Goal: Transaction & Acquisition: Book appointment/travel/reservation

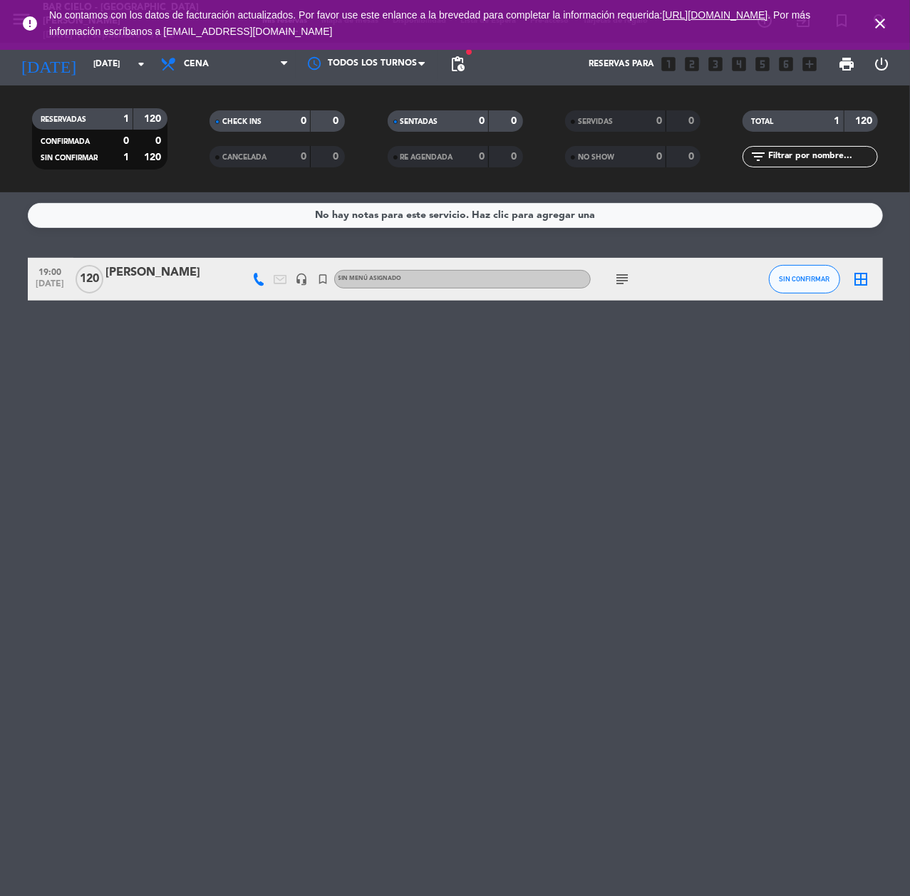
click at [876, 17] on icon "close" at bounding box center [879, 23] width 17 height 17
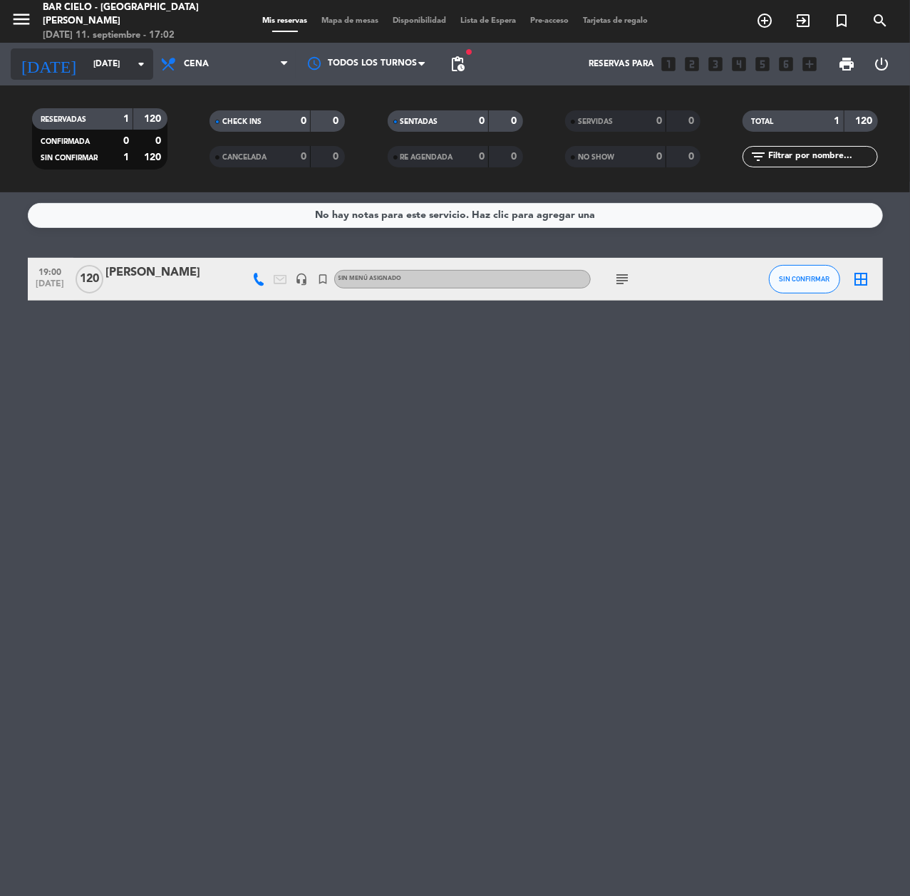
click at [86, 69] on input "[DATE]" at bounding box center [142, 64] width 113 height 24
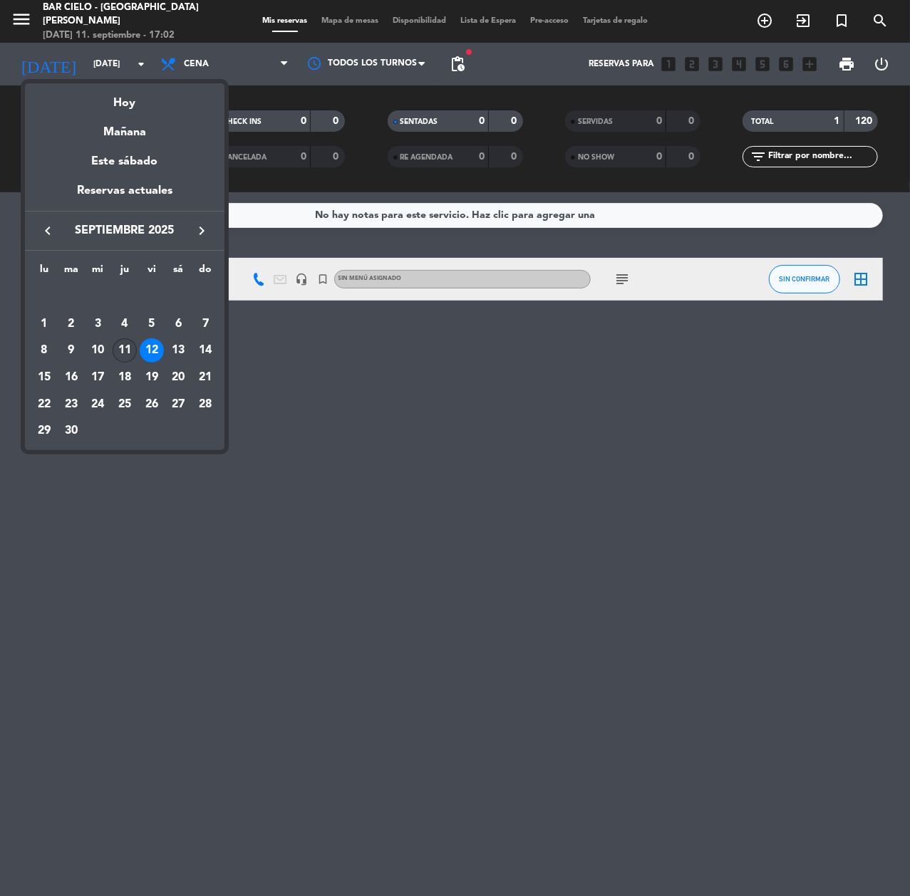
click at [125, 348] on div "11" at bounding box center [125, 350] width 24 height 24
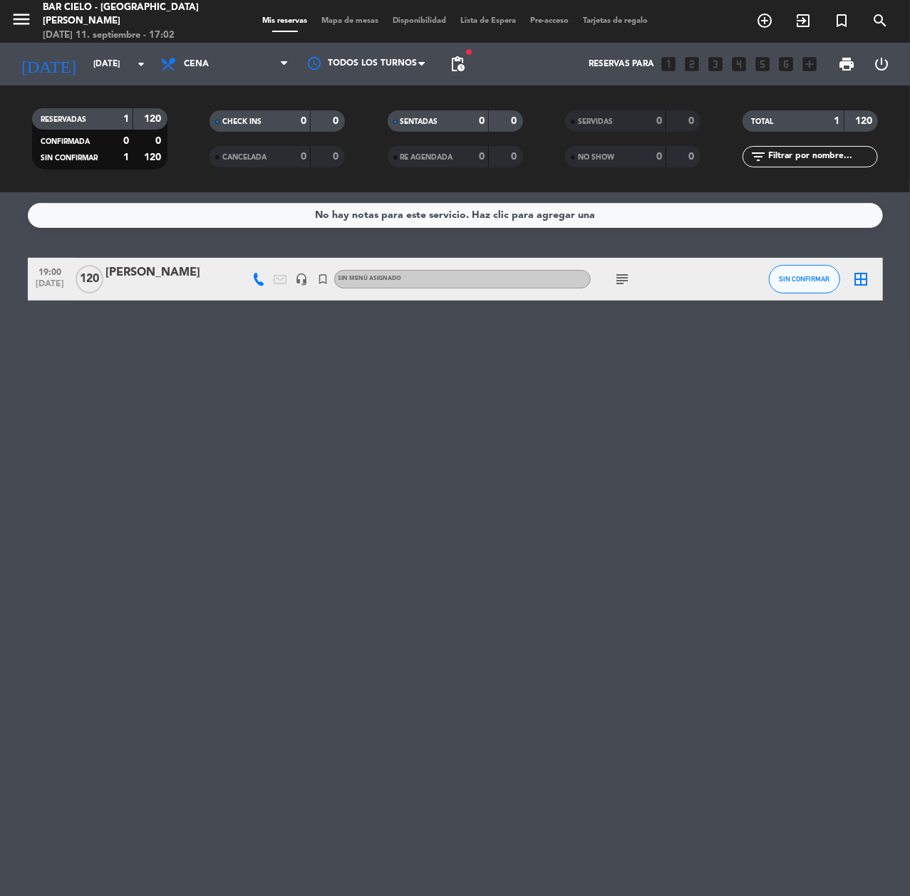
type input "[DEMOGRAPHIC_DATA][DATE]"
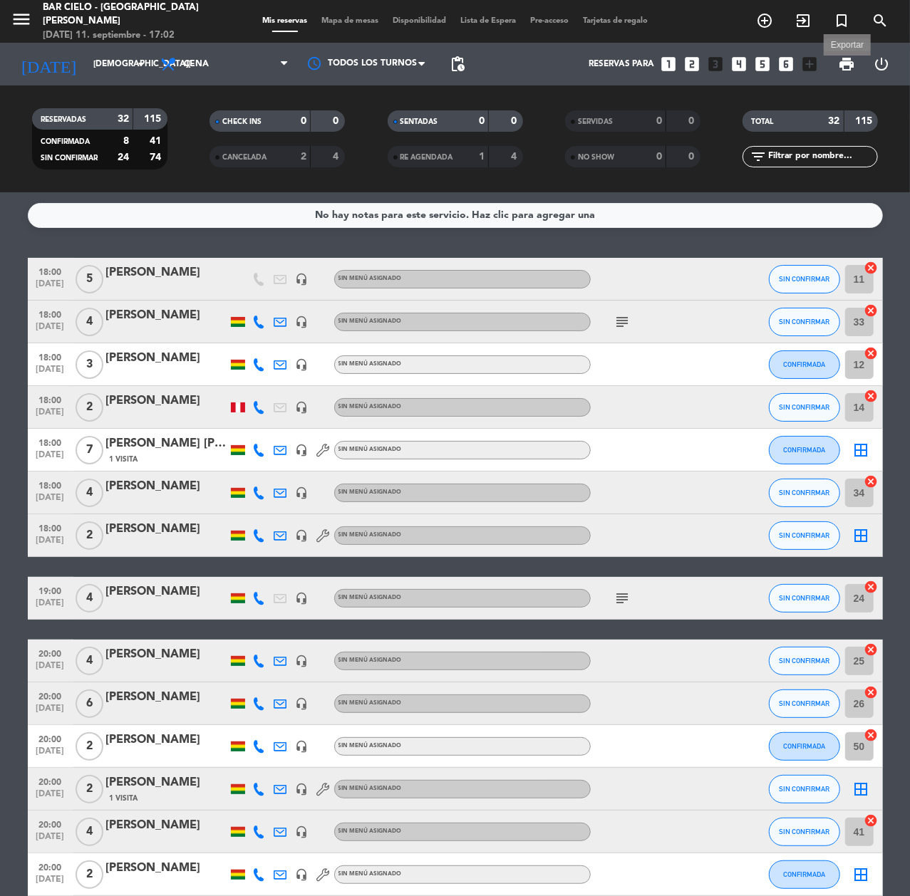
click at [849, 63] on span "print" at bounding box center [846, 64] width 17 height 17
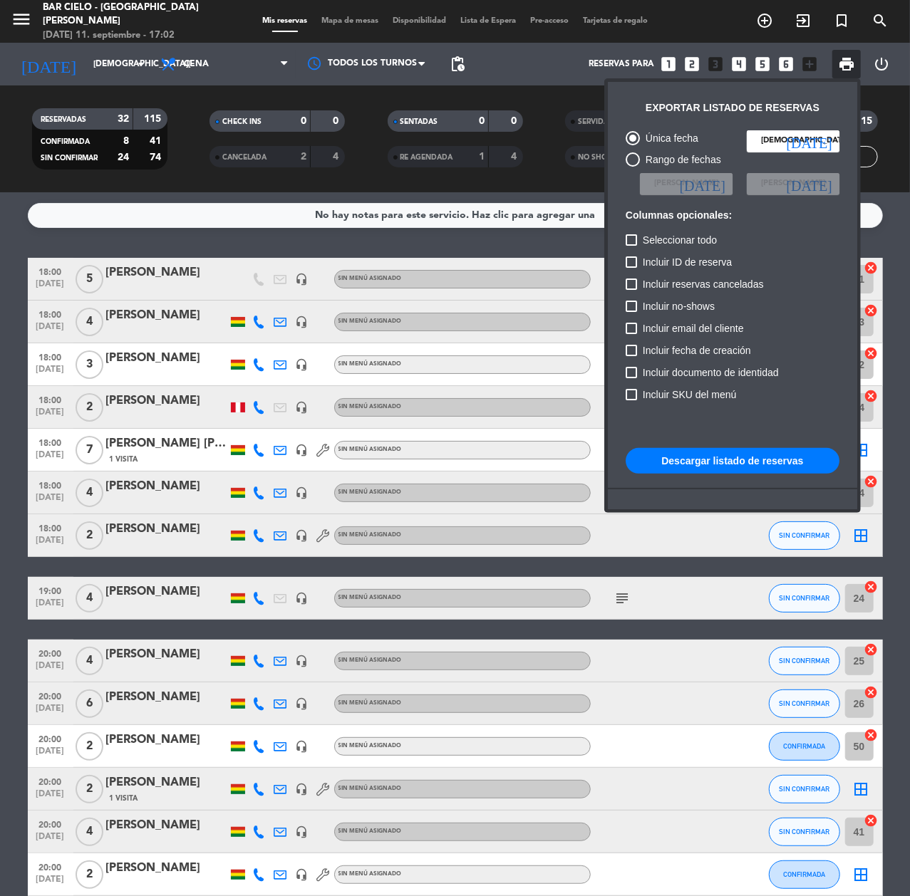
click at [742, 456] on button "Descargar listado de reservas" at bounding box center [733, 461] width 214 height 26
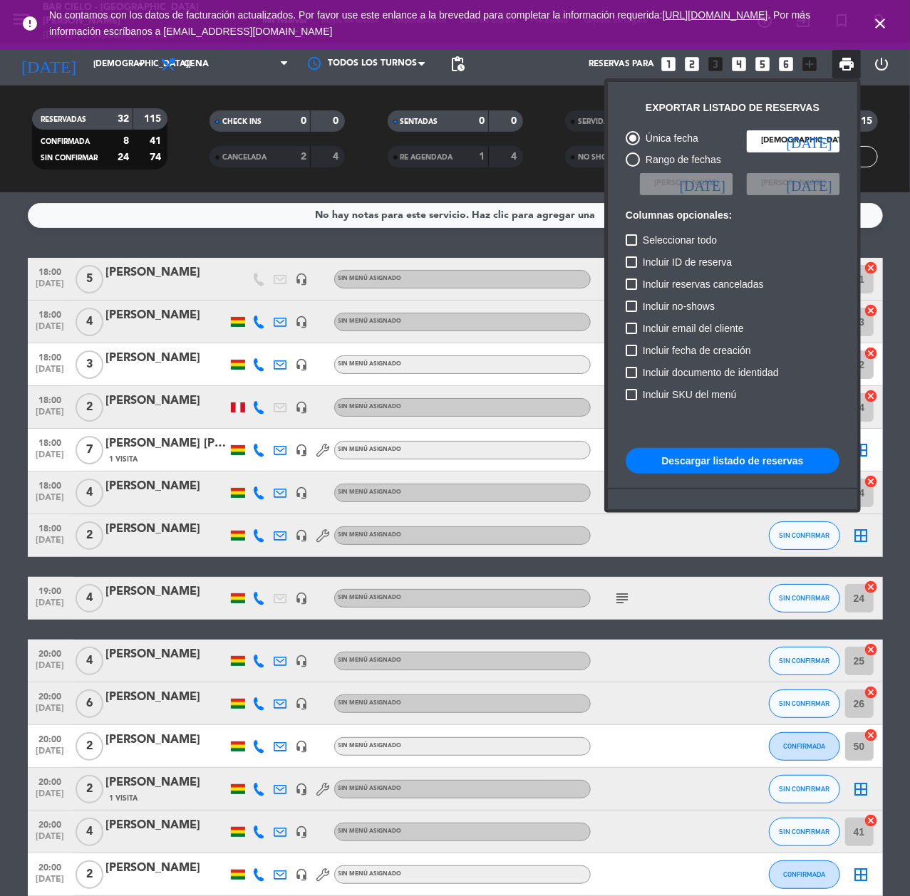
click at [694, 58] on div at bounding box center [455, 448] width 910 height 896
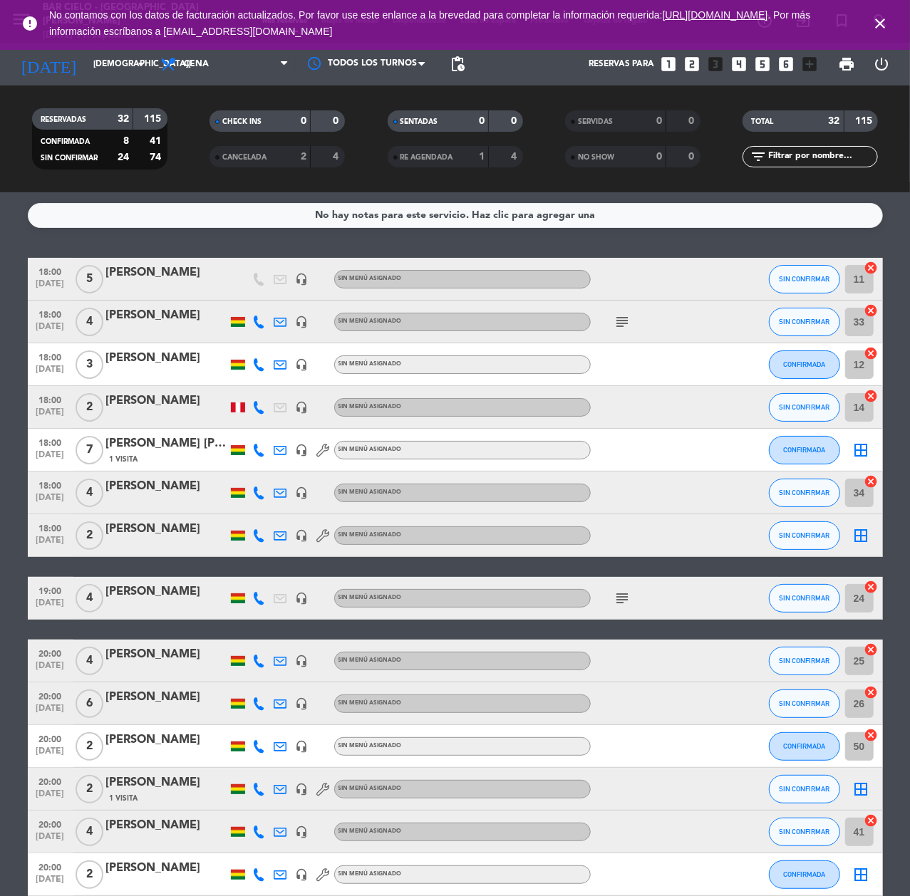
click at [695, 63] on icon "looks_two" at bounding box center [692, 64] width 19 height 19
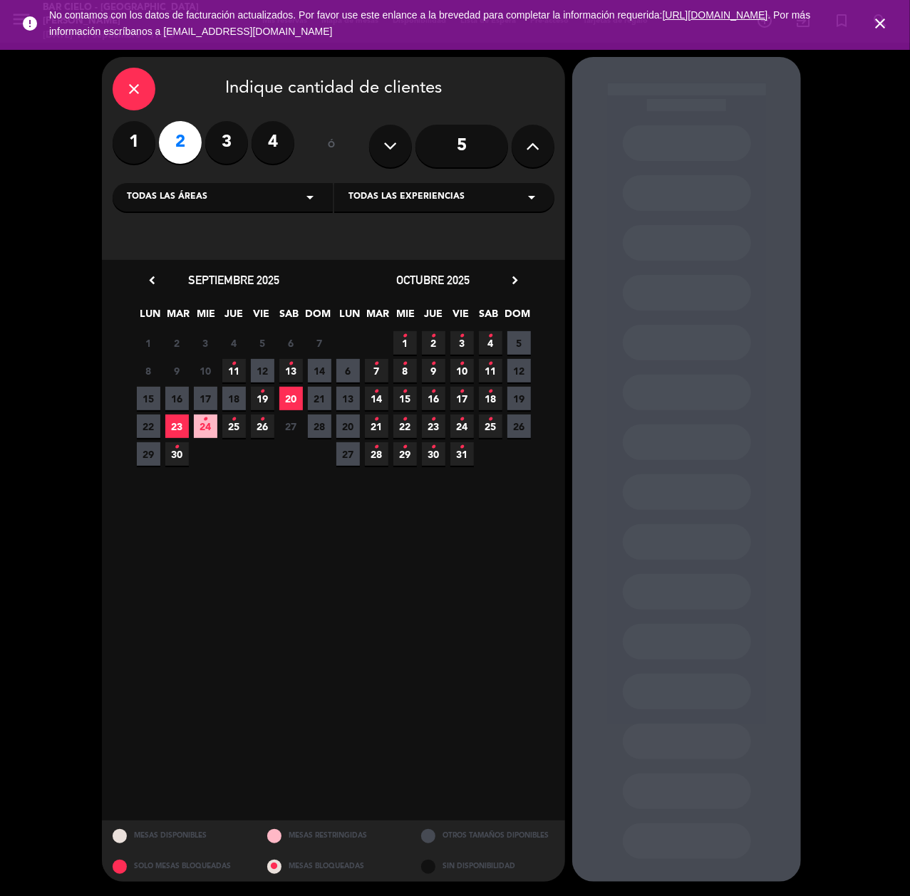
click at [291, 396] on span "20" at bounding box center [291, 399] width 24 height 24
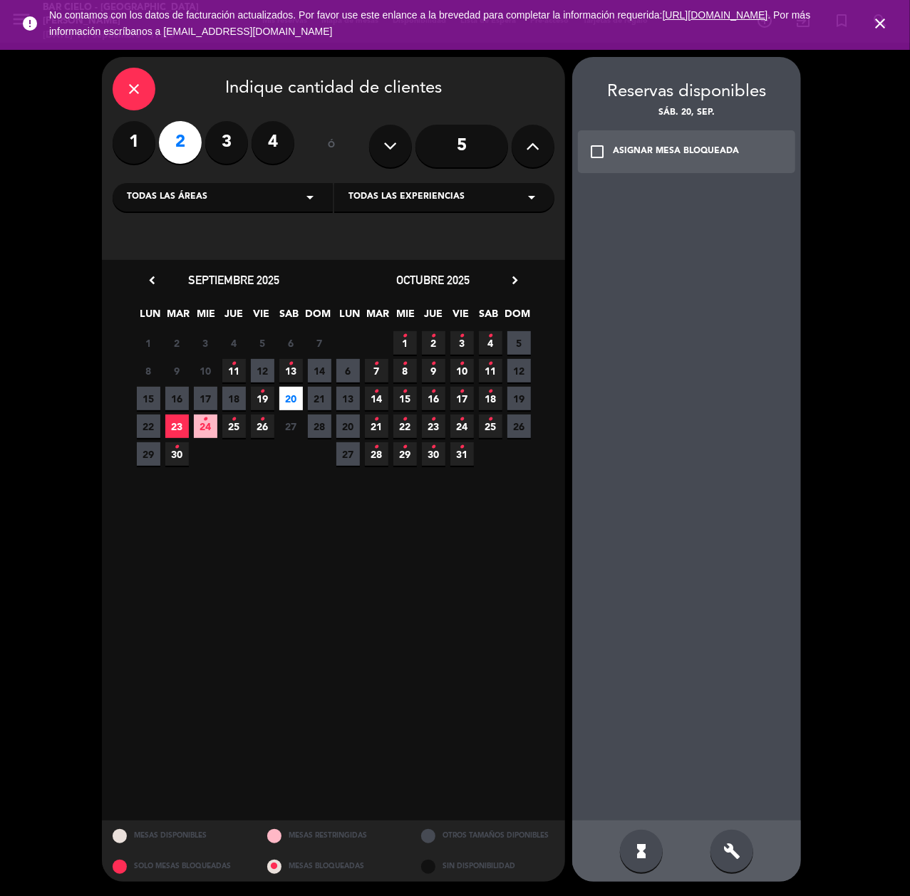
click at [718, 841] on div "build" at bounding box center [731, 851] width 43 height 43
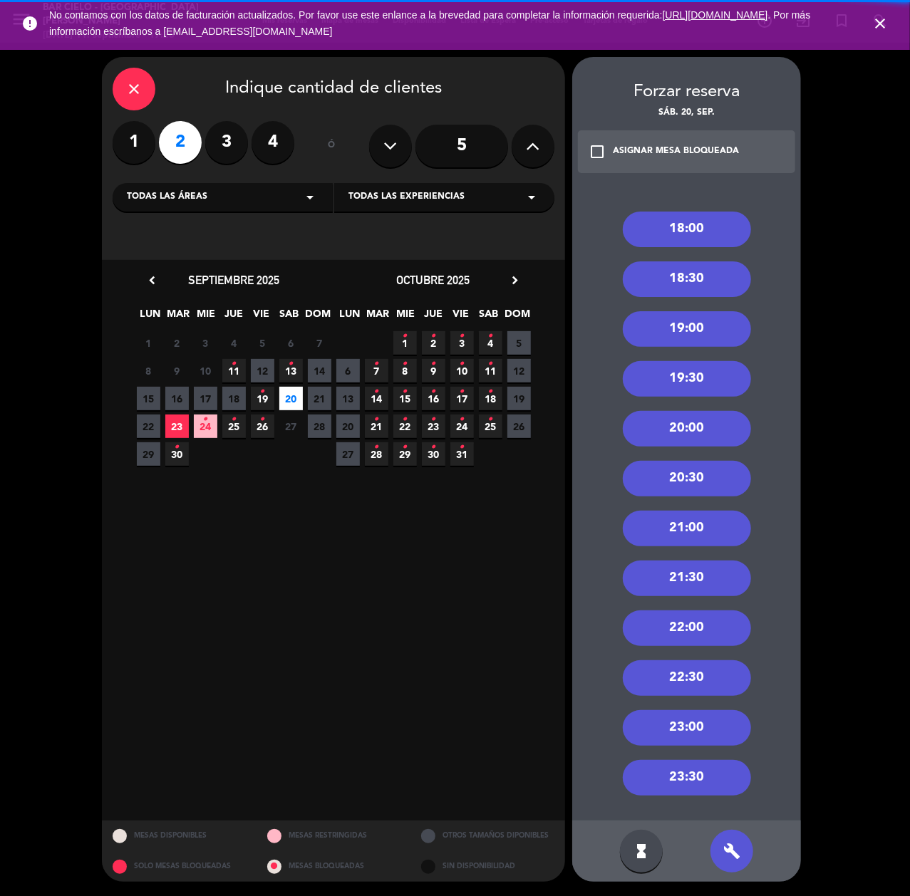
click at [660, 229] on div "18:00" at bounding box center [687, 230] width 128 height 36
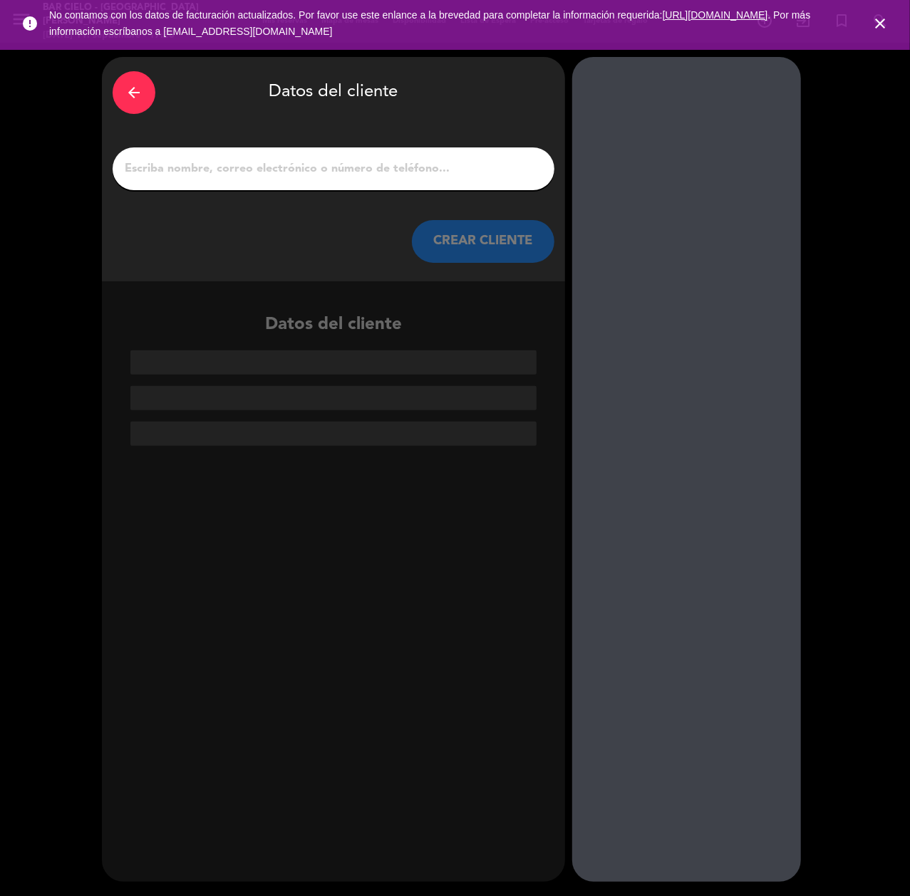
click at [343, 167] on input "1" at bounding box center [333, 169] width 420 height 20
paste input "[PERSON_NAME]"
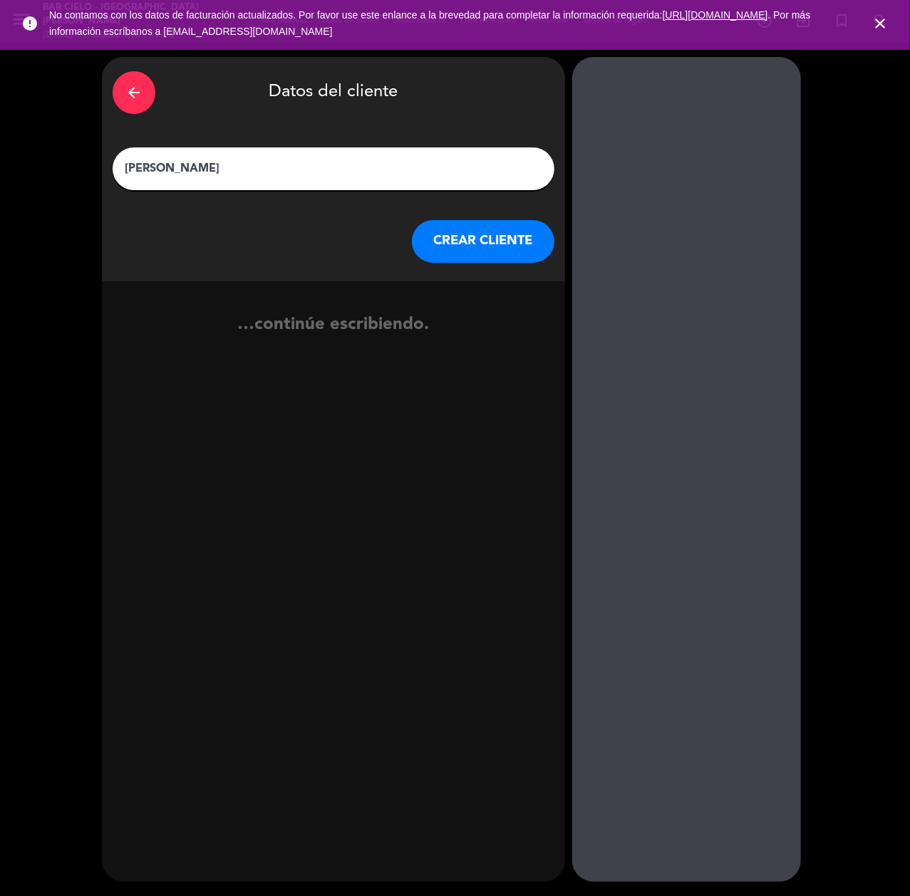
type input "[PERSON_NAME]"
click at [472, 244] on button "CREAR CLIENTE" at bounding box center [483, 241] width 143 height 43
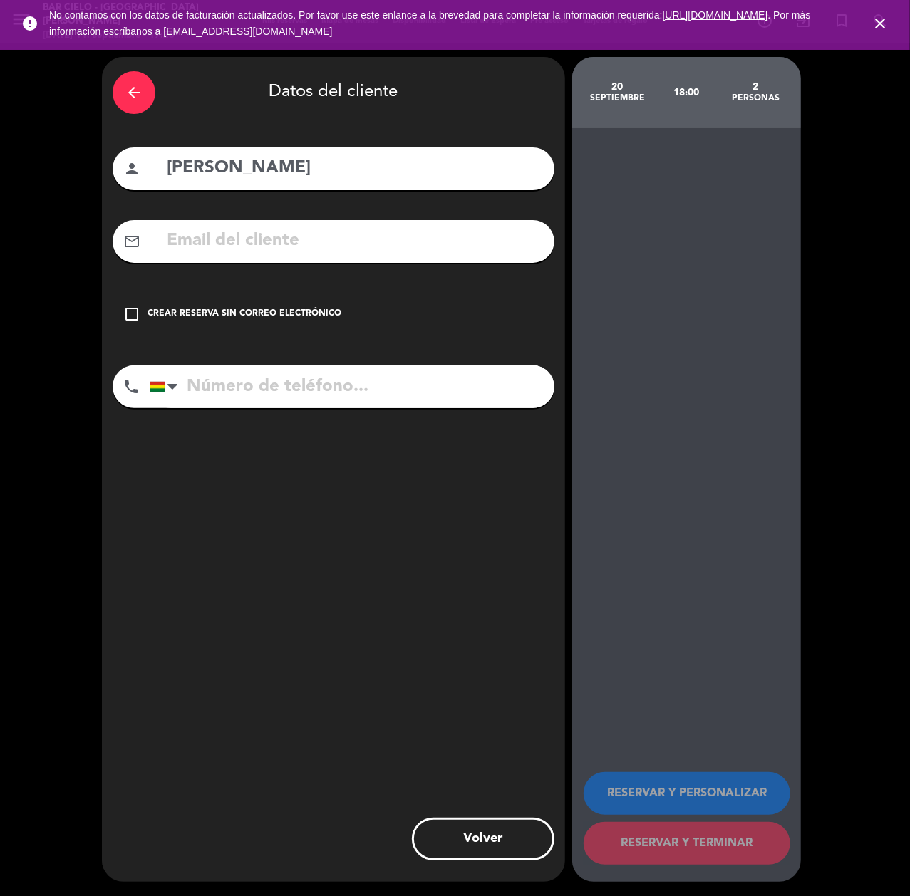
click at [261, 382] on input "tel" at bounding box center [352, 387] width 405 height 43
paste input "69172777"
type input "69172777"
click at [238, 254] on input "text" at bounding box center [354, 241] width 378 height 29
drag, startPoint x: 246, startPoint y: 322, endPoint x: 314, endPoint y: 342, distance: 70.6
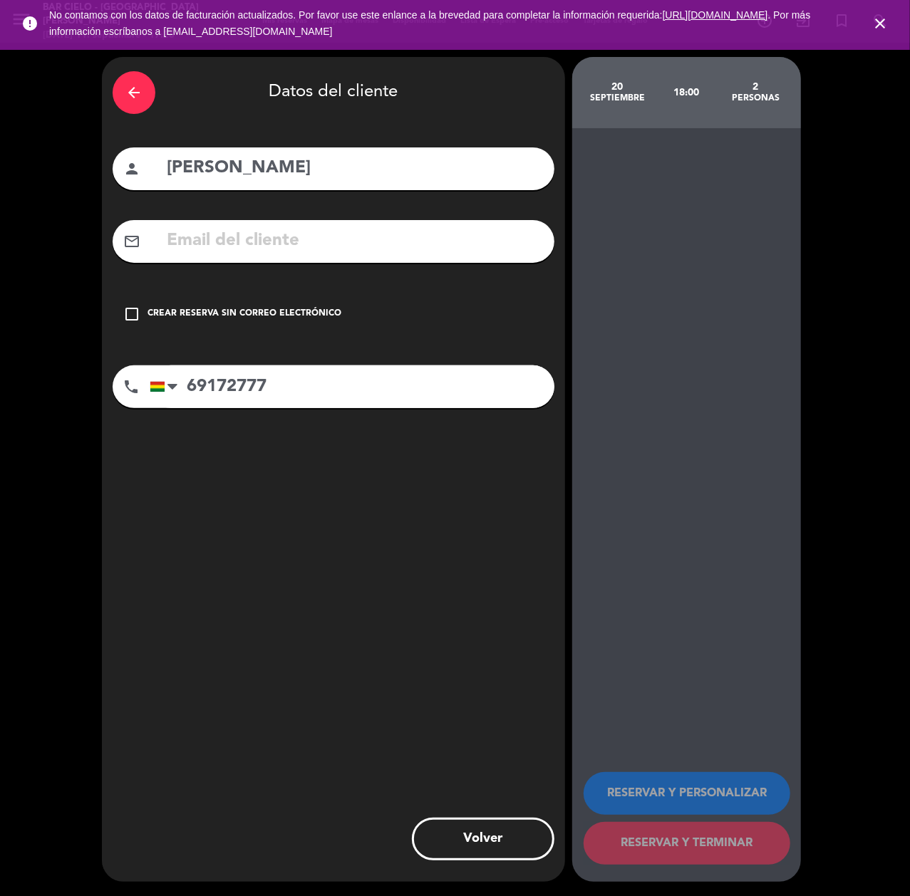
click at [252, 322] on div "check_box_outline_blank Crear reserva sin correo electrónico" at bounding box center [334, 314] width 442 height 43
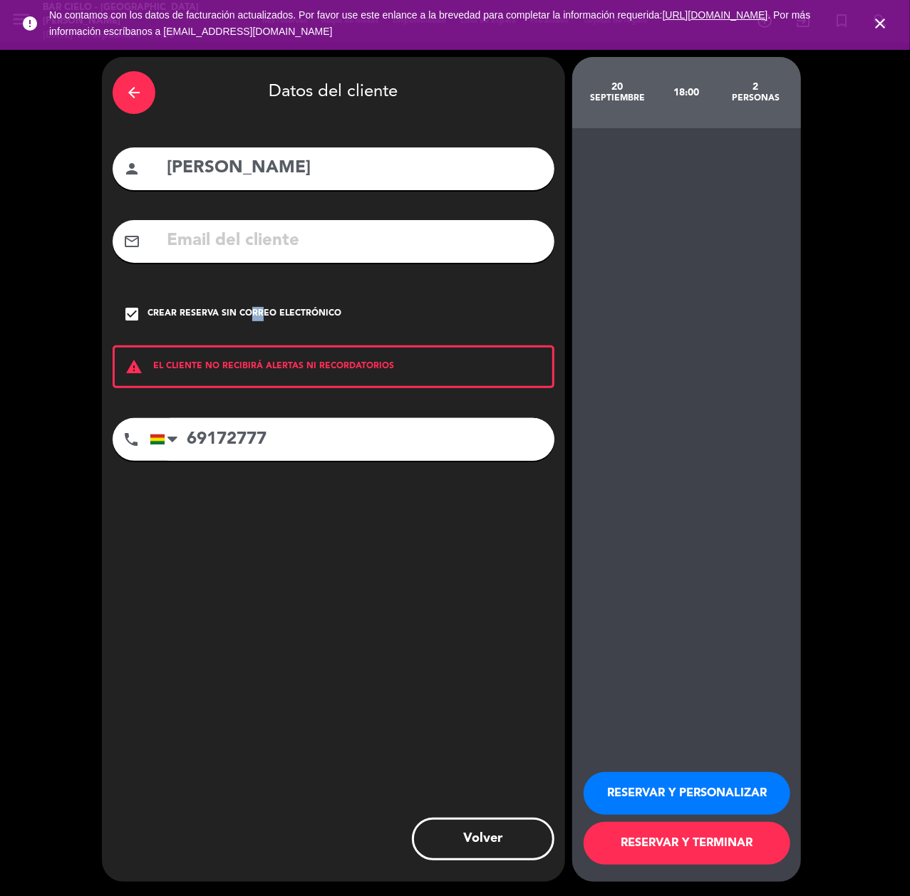
click at [638, 801] on button "RESERVAR Y PERSONALIZAR" at bounding box center [687, 793] width 207 height 43
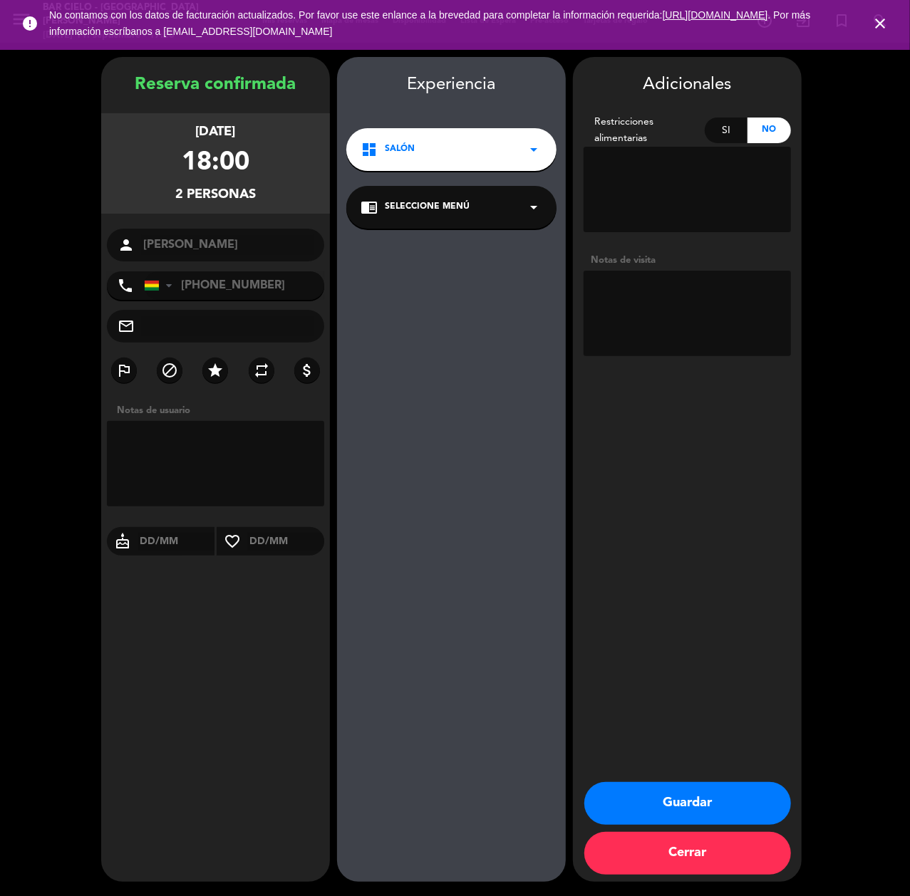
click at [613, 789] on button "Guardar" at bounding box center [687, 803] width 207 height 43
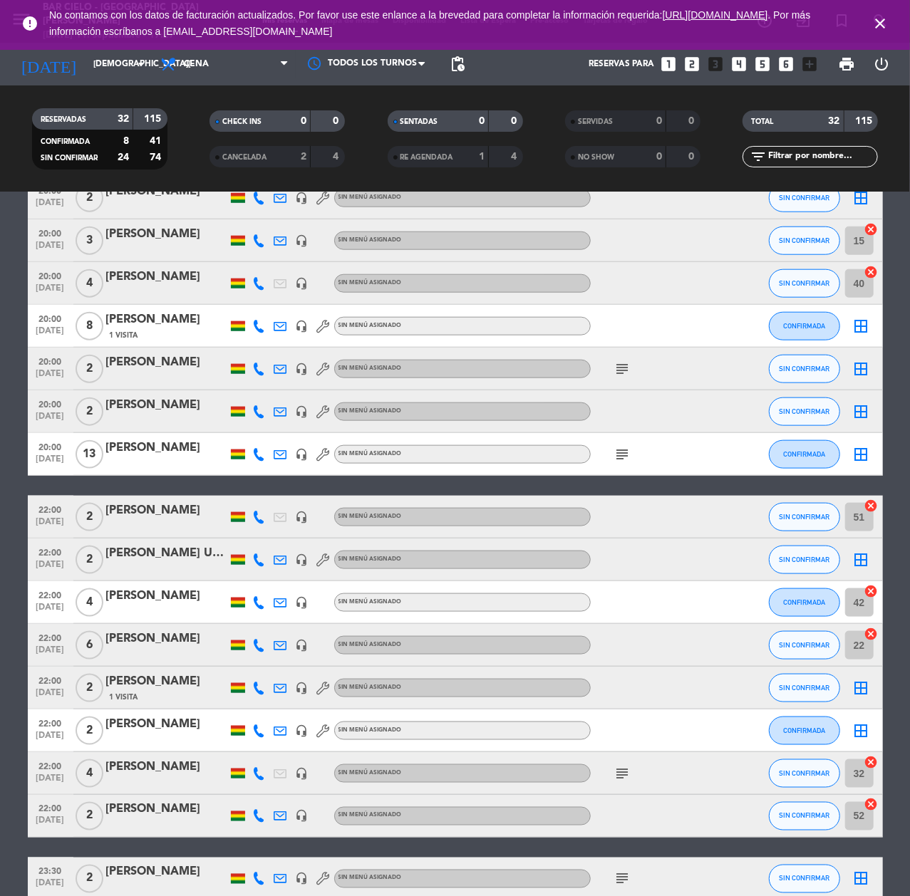
scroll to position [855, 0]
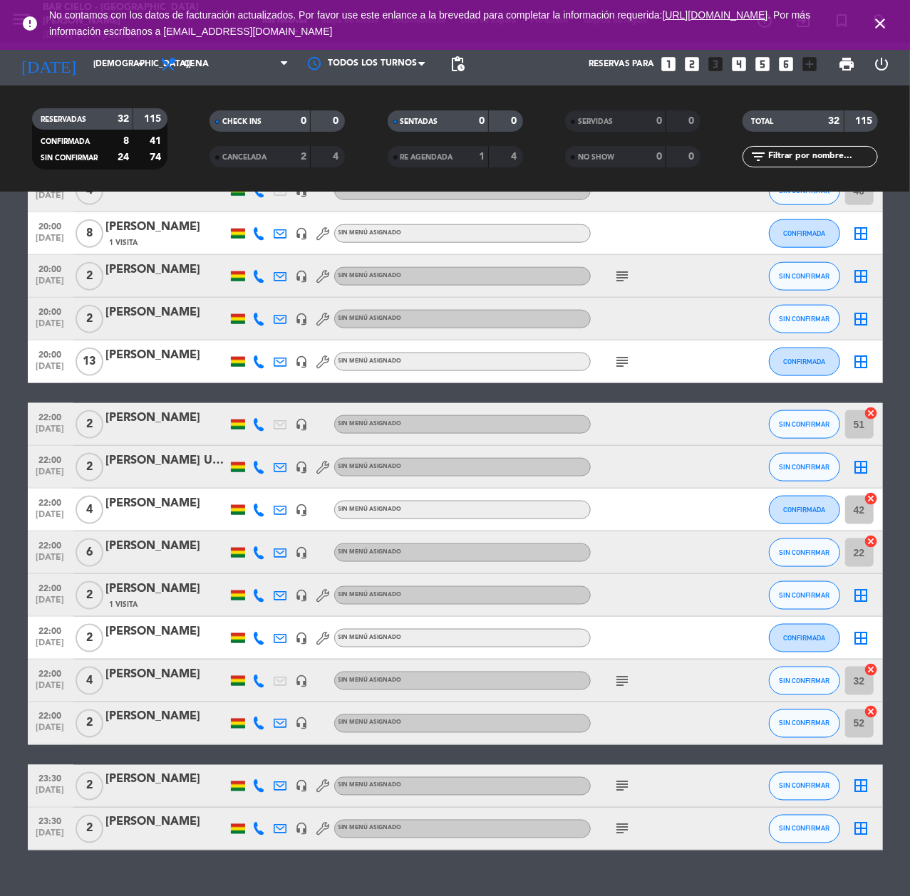
click at [872, 26] on icon "close" at bounding box center [879, 23] width 17 height 17
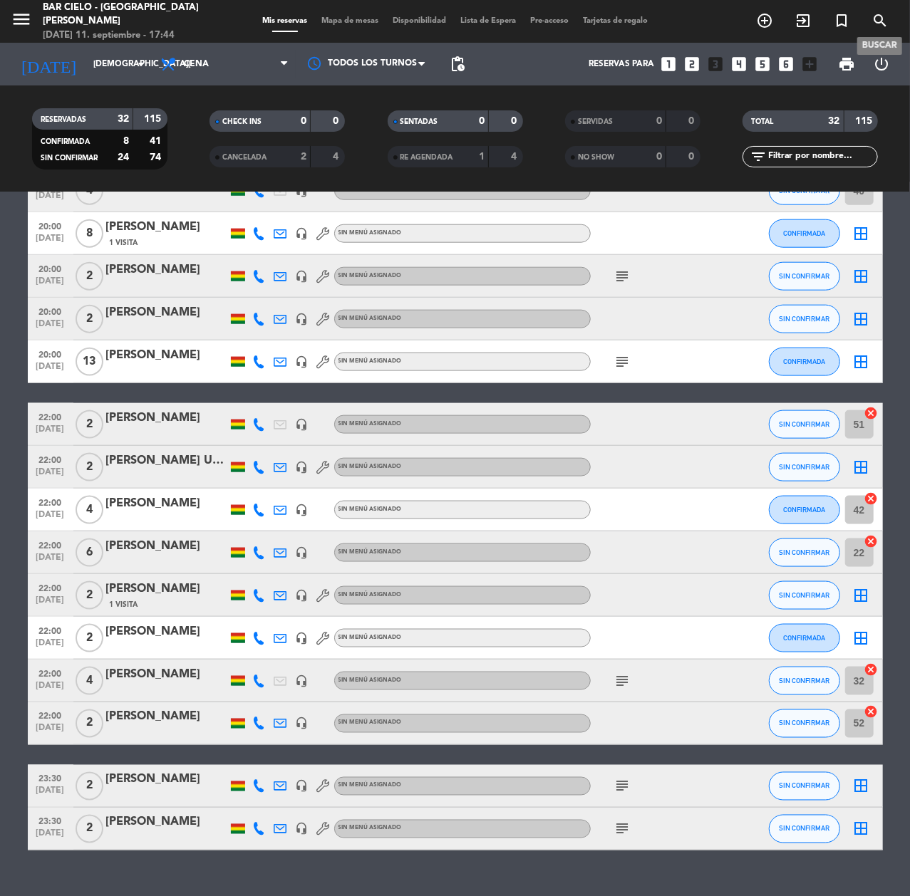
click at [879, 21] on icon "search" at bounding box center [879, 20] width 17 height 17
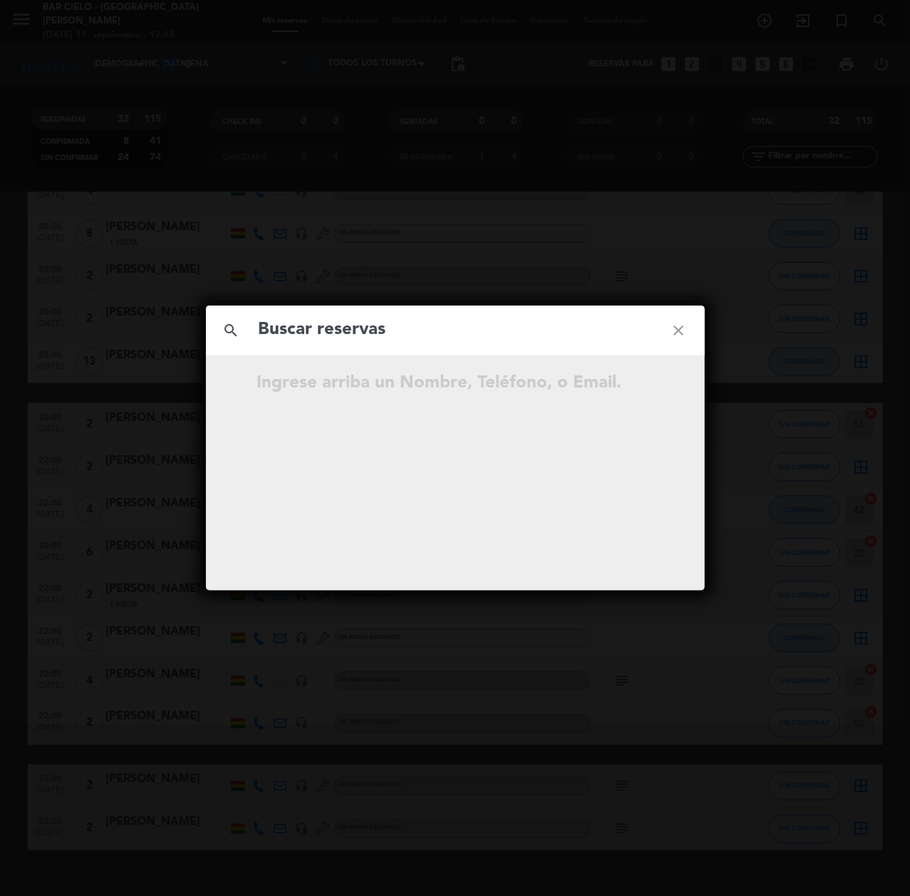
click at [339, 226] on div "search close Ingrese arriba un Nombre, Teléfono, o Email." at bounding box center [455, 448] width 910 height 896
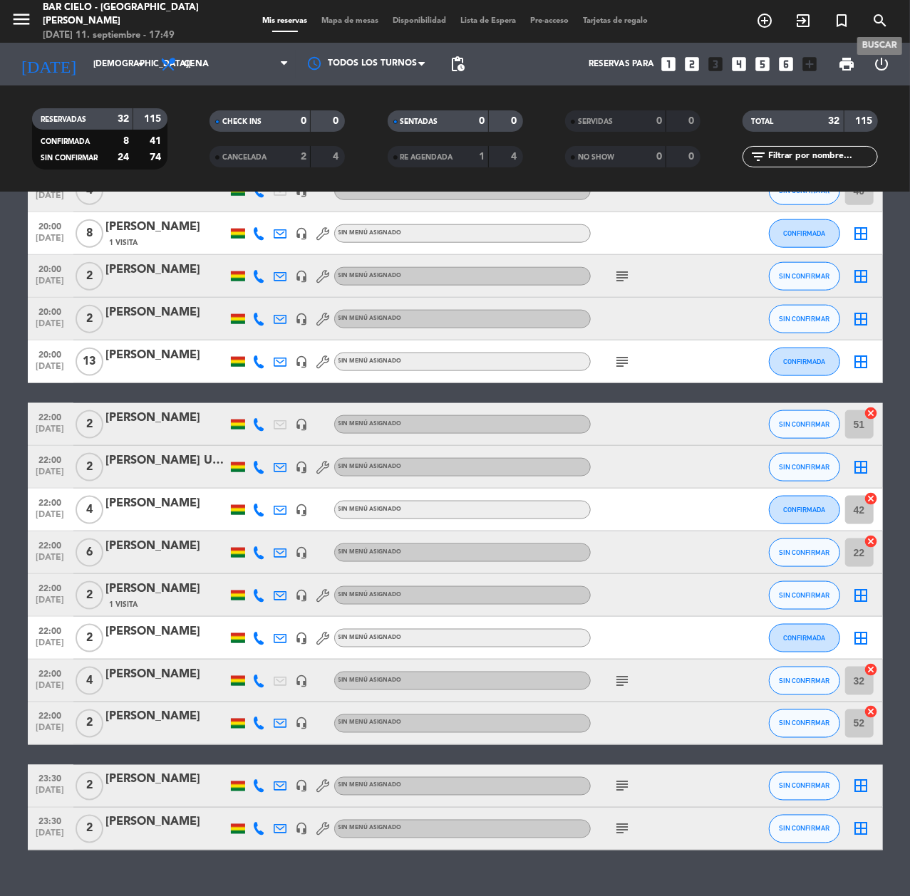
click at [870, 26] on span "search" at bounding box center [880, 21] width 38 height 24
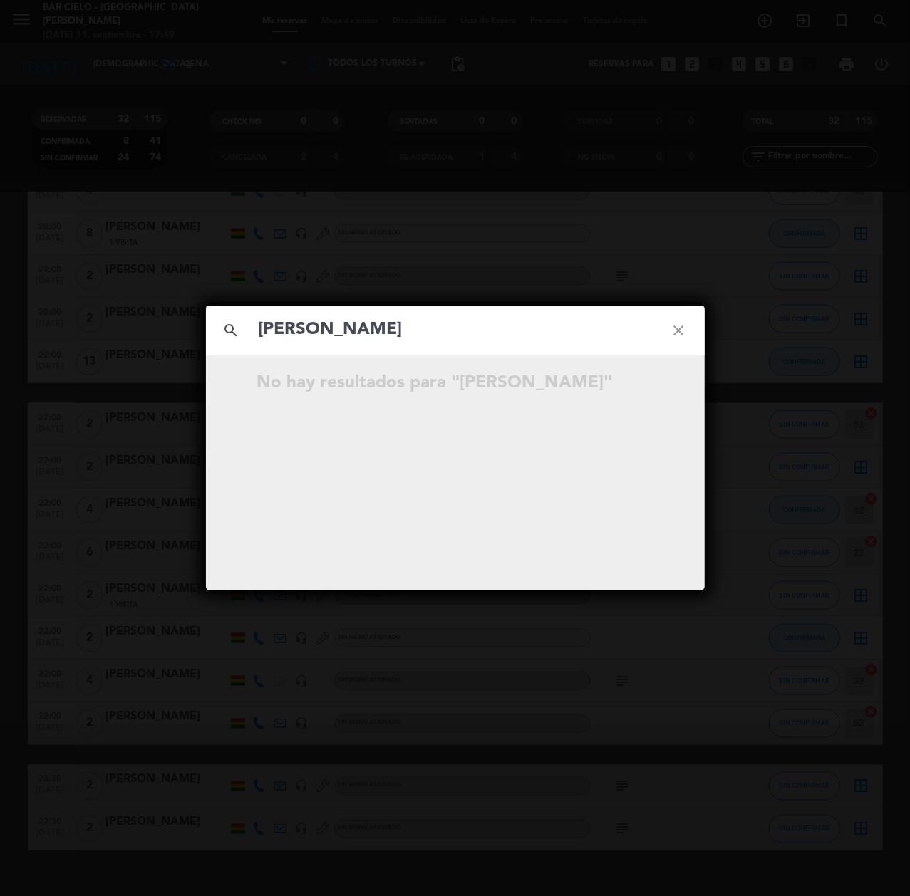
drag, startPoint x: 527, startPoint y: 331, endPoint x: 466, endPoint y: 326, distance: 61.5
click at [466, 326] on input "[PERSON_NAME]" at bounding box center [455, 330] width 396 height 29
type input "[PERSON_NAME]"
click at [678, 341] on icon "close" at bounding box center [678, 330] width 51 height 51
click at [403, 158] on div "search close No hay resultados para """ at bounding box center [455, 448] width 910 height 896
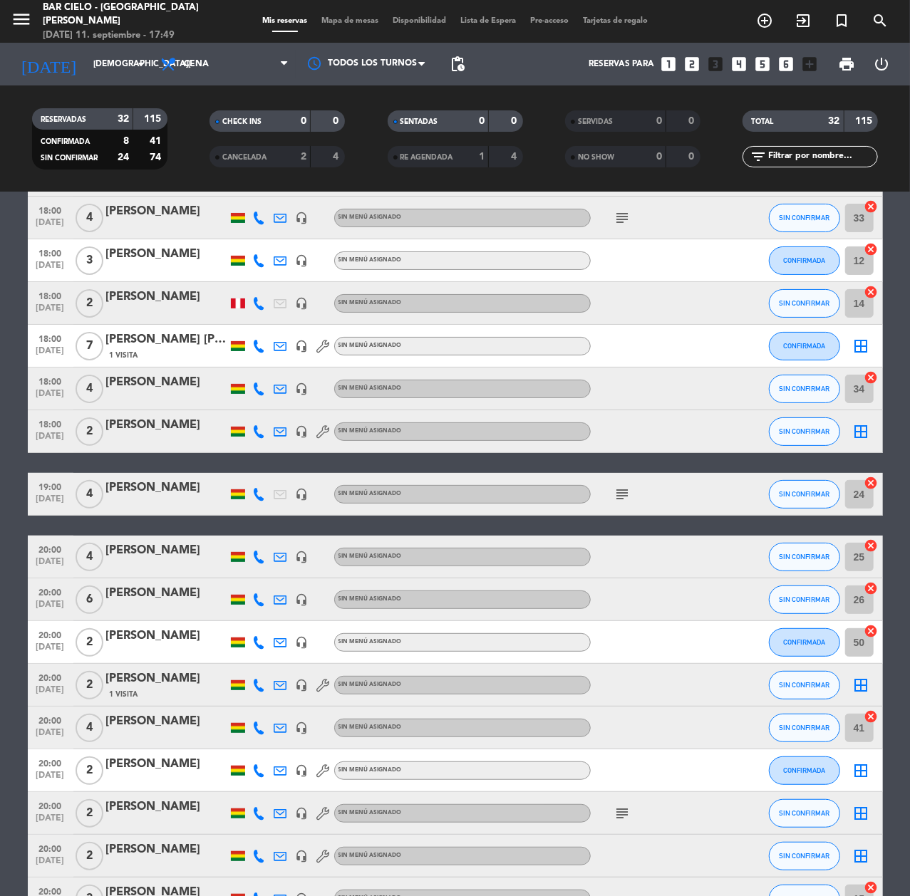
scroll to position [0, 0]
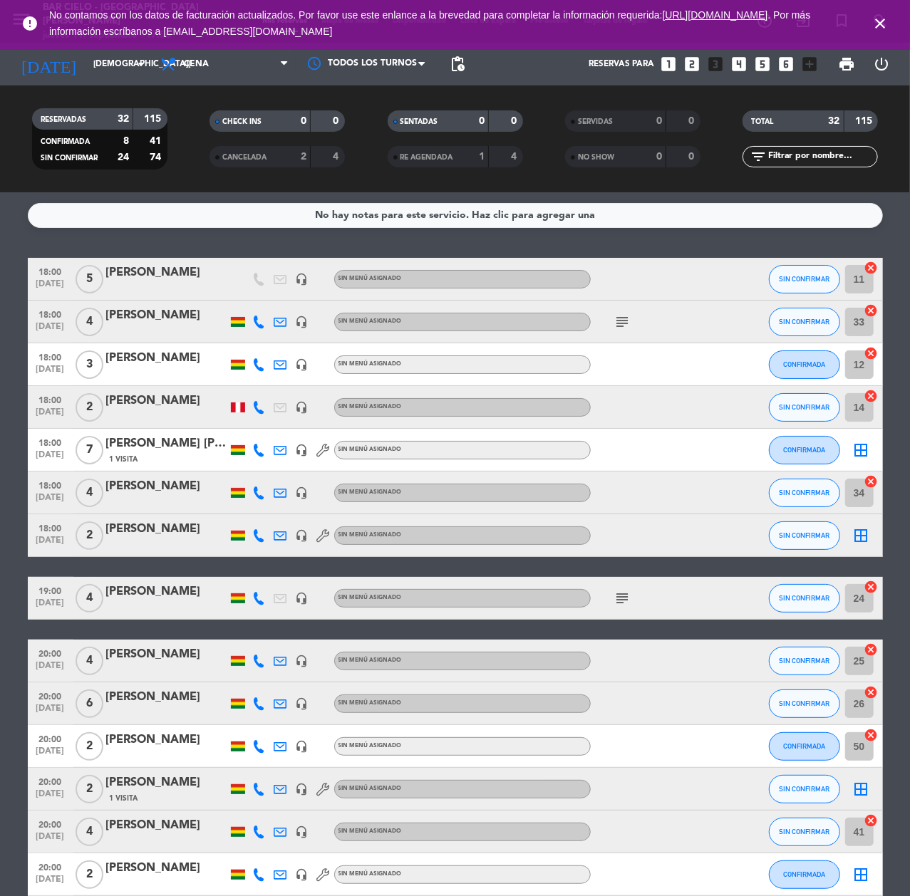
click at [884, 23] on icon "close" at bounding box center [879, 23] width 17 height 17
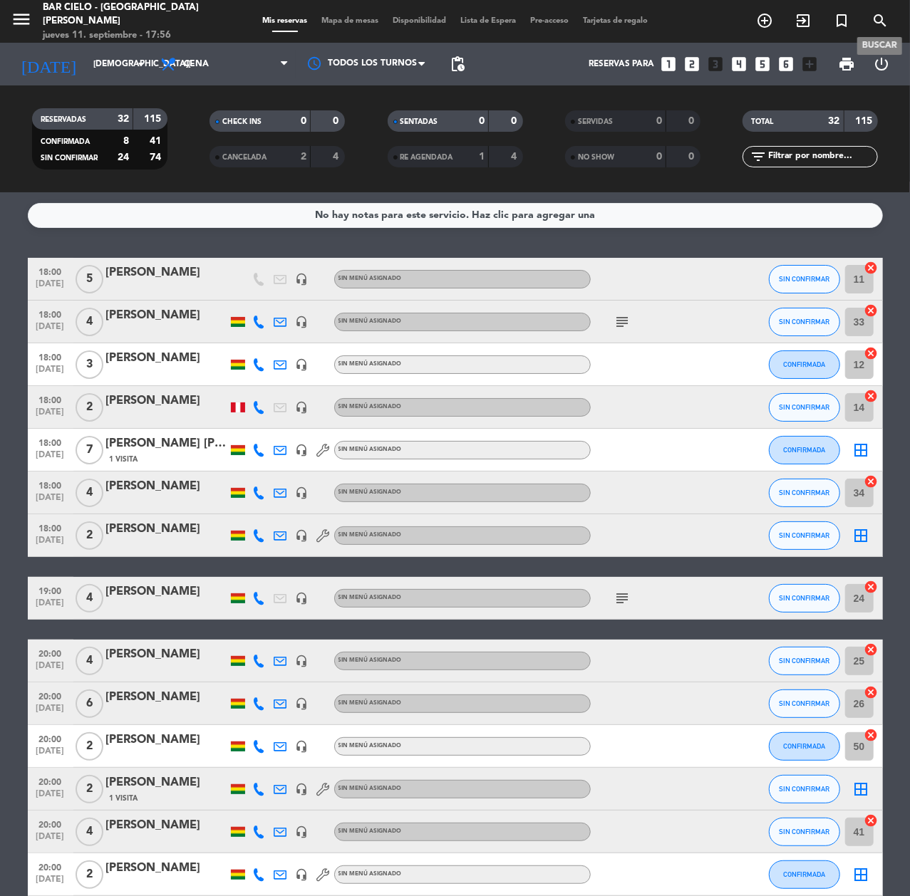
click at [876, 24] on icon "search" at bounding box center [879, 20] width 17 height 17
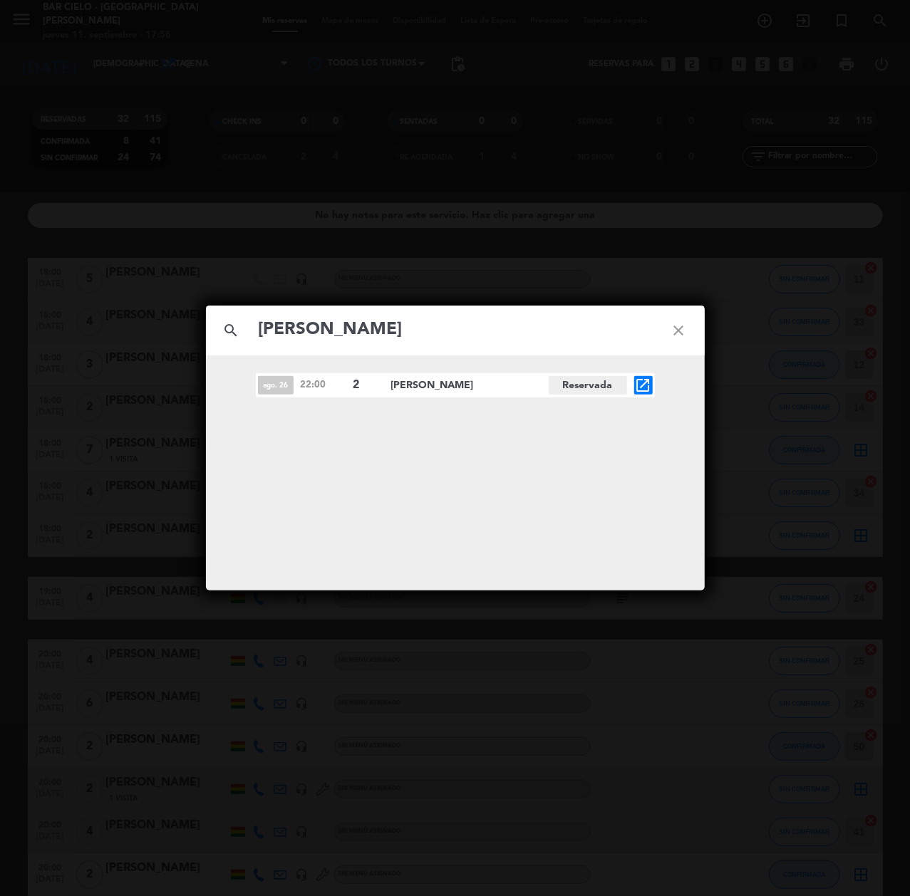
type input "[PERSON_NAME]"
click at [639, 388] on icon "open_in_new" at bounding box center [643, 385] width 17 height 17
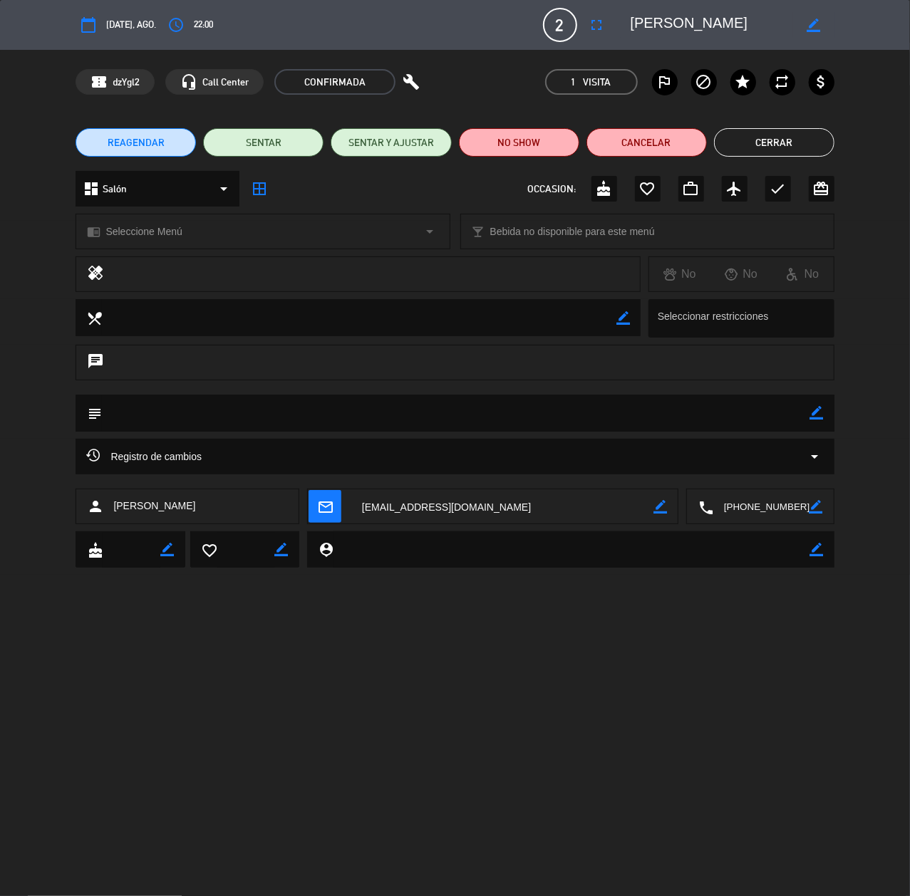
click at [753, 508] on textarea at bounding box center [761, 508] width 96 height 36
click at [765, 152] on button "Cerrar" at bounding box center [774, 142] width 120 height 29
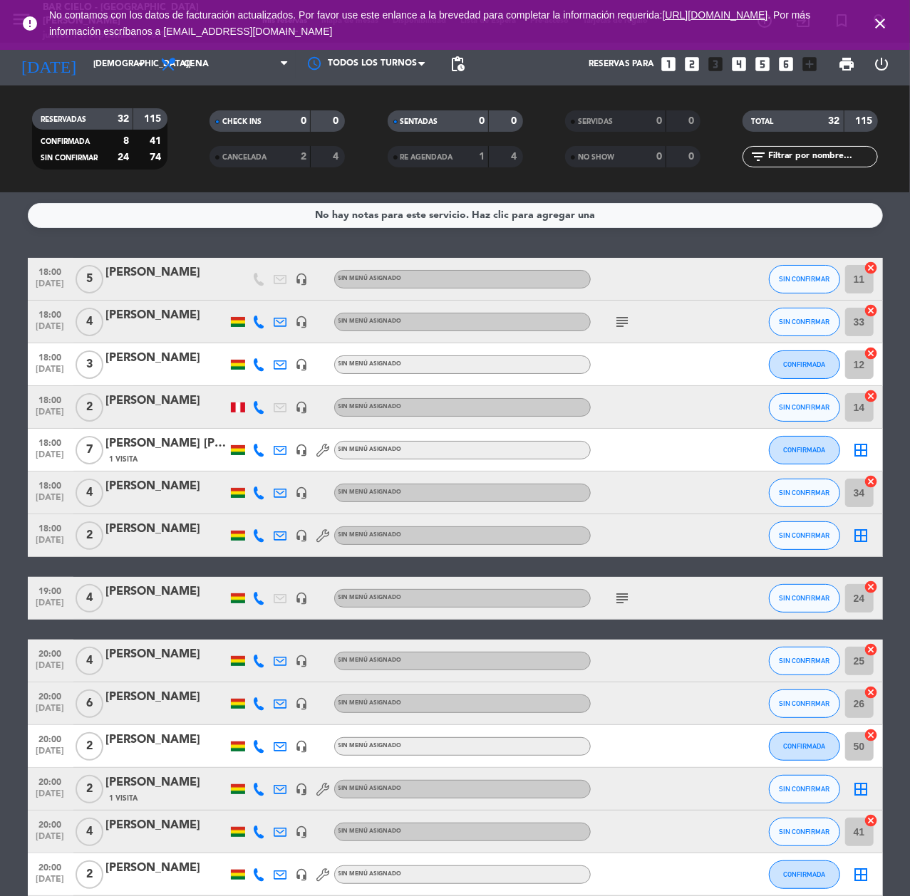
click at [875, 24] on icon "close" at bounding box center [879, 23] width 17 height 17
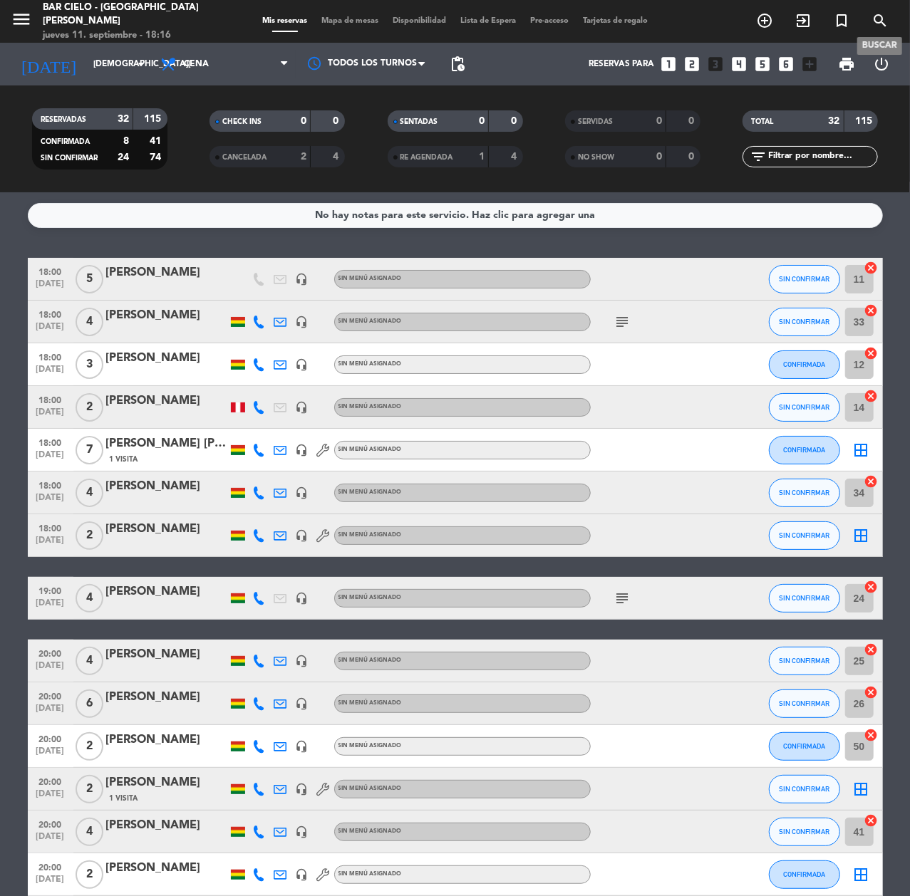
click at [875, 24] on icon "search" at bounding box center [879, 20] width 17 height 17
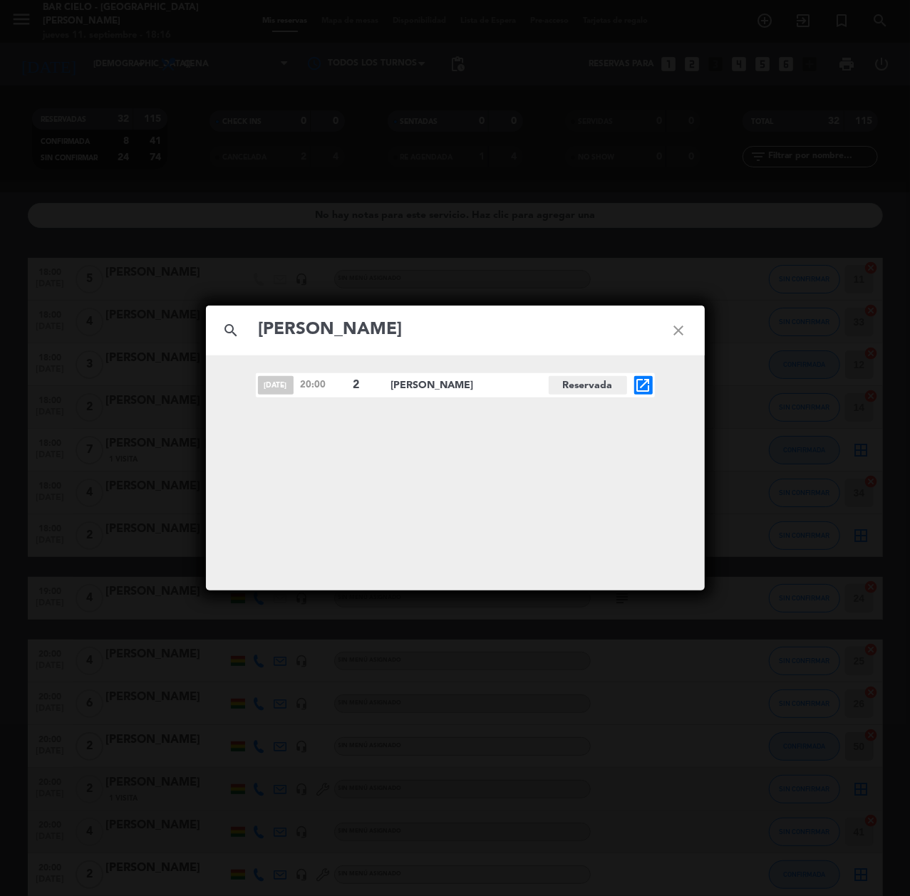
type input "[PERSON_NAME]"
click at [640, 383] on icon "open_in_new" at bounding box center [643, 385] width 17 height 17
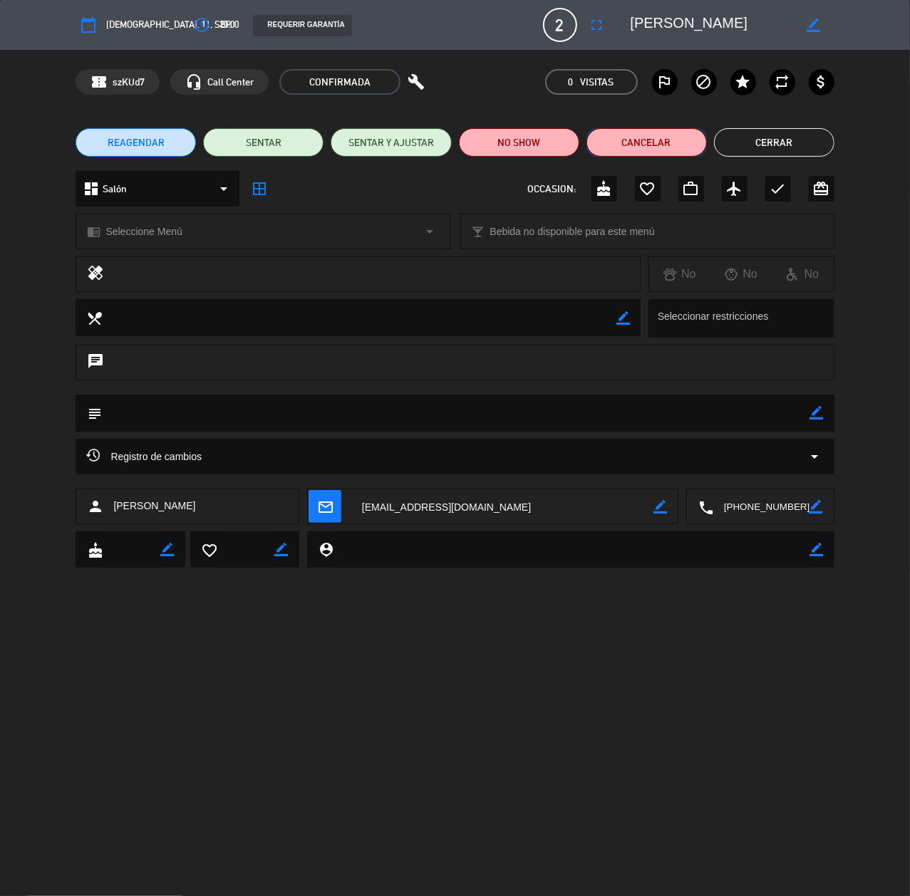
click at [602, 149] on button "Cancelar" at bounding box center [646, 142] width 120 height 29
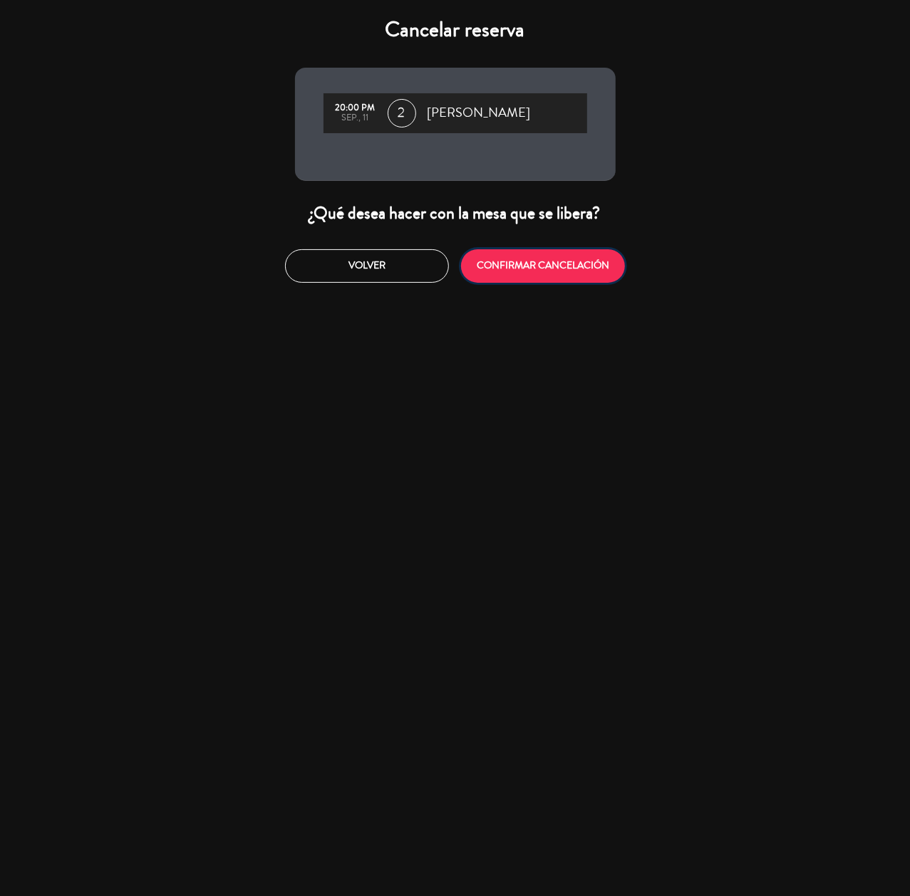
click at [503, 257] on button "CONFIRMAR CANCELACIÓN" at bounding box center [543, 265] width 164 height 33
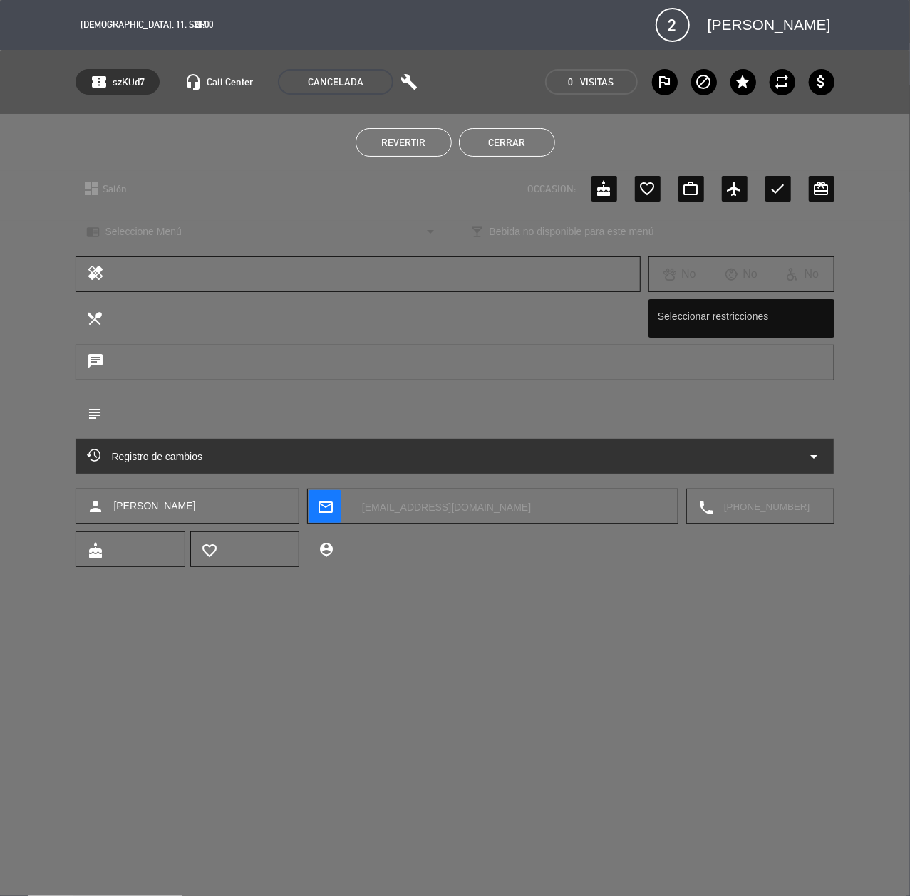
click at [511, 147] on button "Cerrar" at bounding box center [507, 142] width 96 height 29
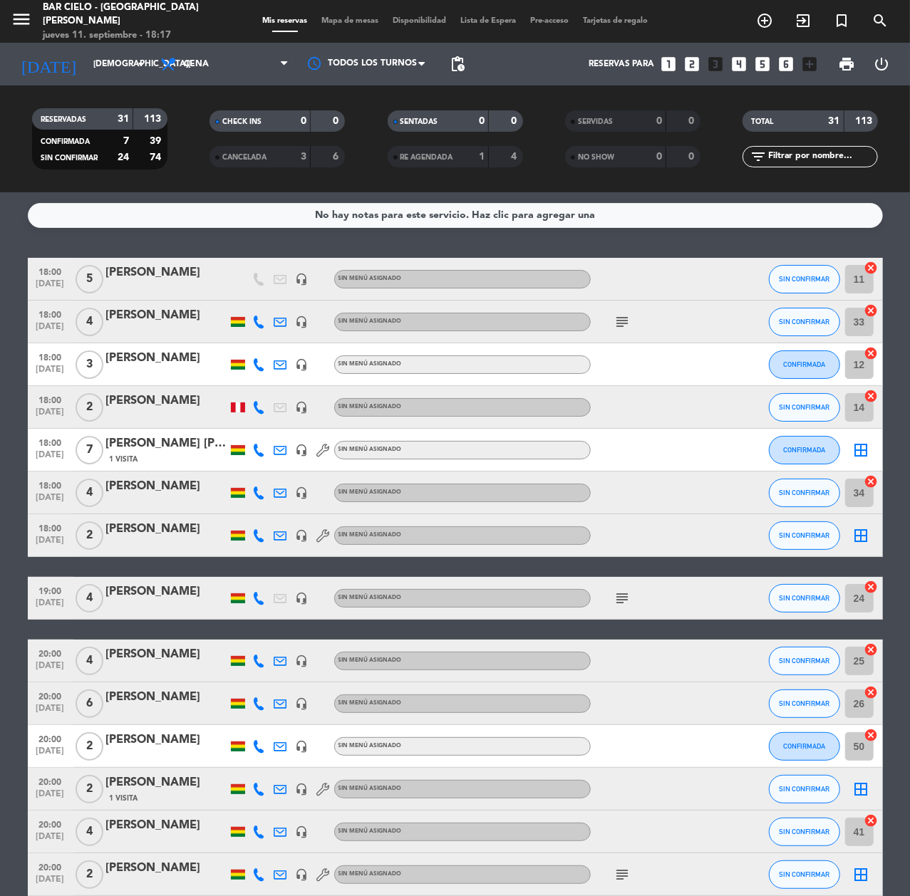
drag, startPoint x: 874, startPoint y: 29, endPoint x: 884, endPoint y: 34, distance: 11.5
click at [884, 34] on div "menu Bar Cielo - Santa [PERSON_NAME] [DATE] 11. septiembre - 18:17 Mis reservas…" at bounding box center [455, 21] width 910 height 43
click at [873, 24] on icon "search" at bounding box center [879, 20] width 17 height 17
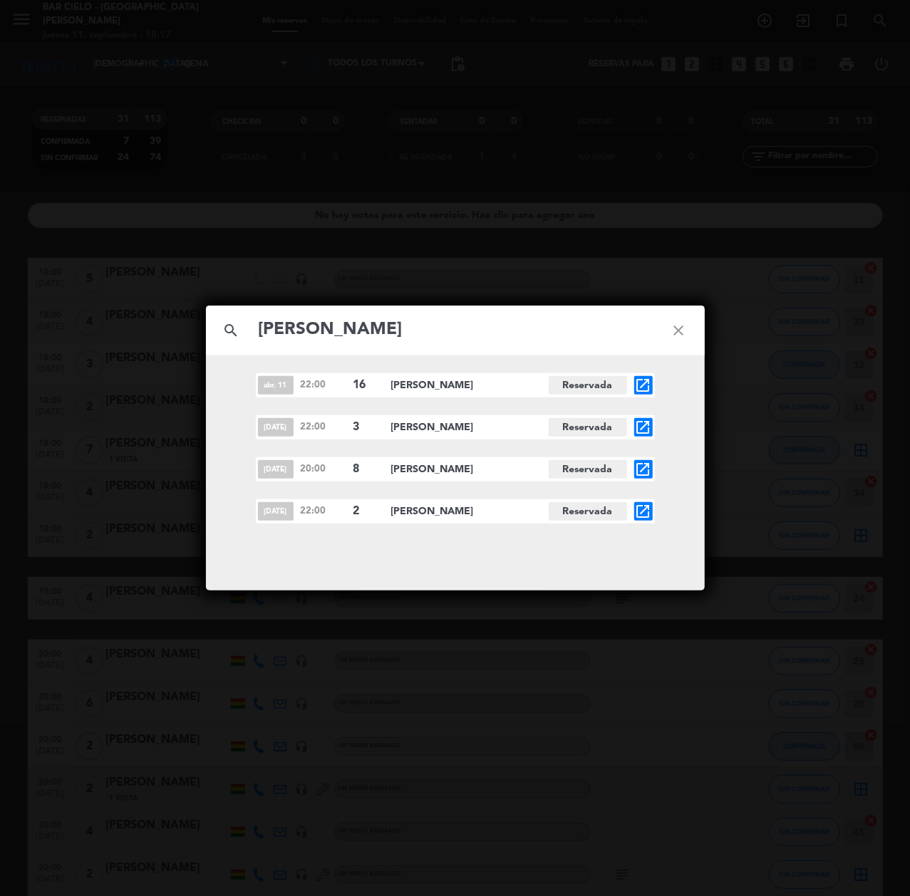
type input "[PERSON_NAME]"
click at [636, 514] on icon "open_in_new" at bounding box center [643, 511] width 17 height 17
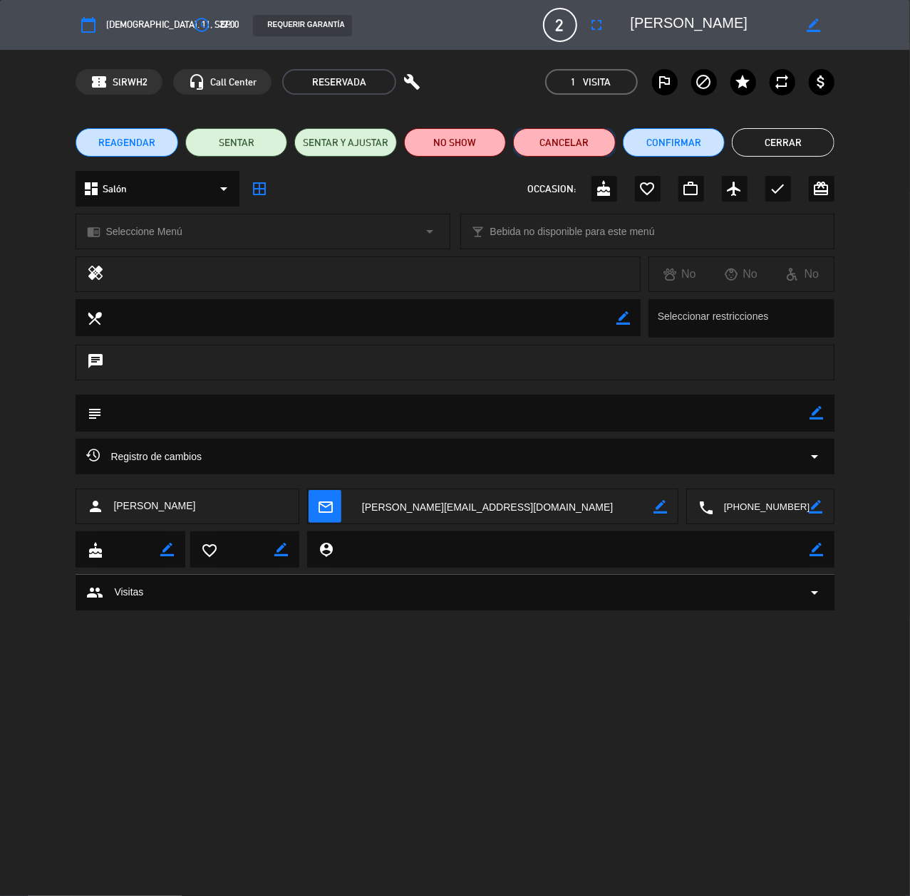
click at [583, 146] on button "Cancelar" at bounding box center [564, 142] width 102 height 29
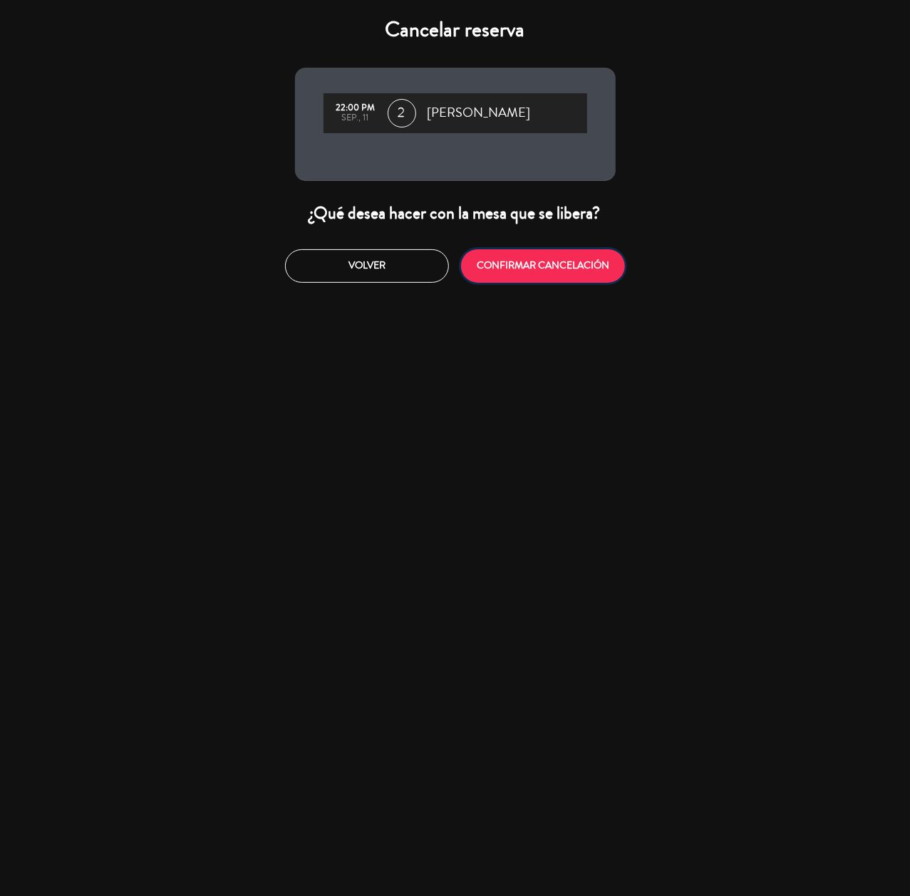
click at [519, 277] on button "CONFIRMAR CANCELACIÓN" at bounding box center [543, 265] width 164 height 33
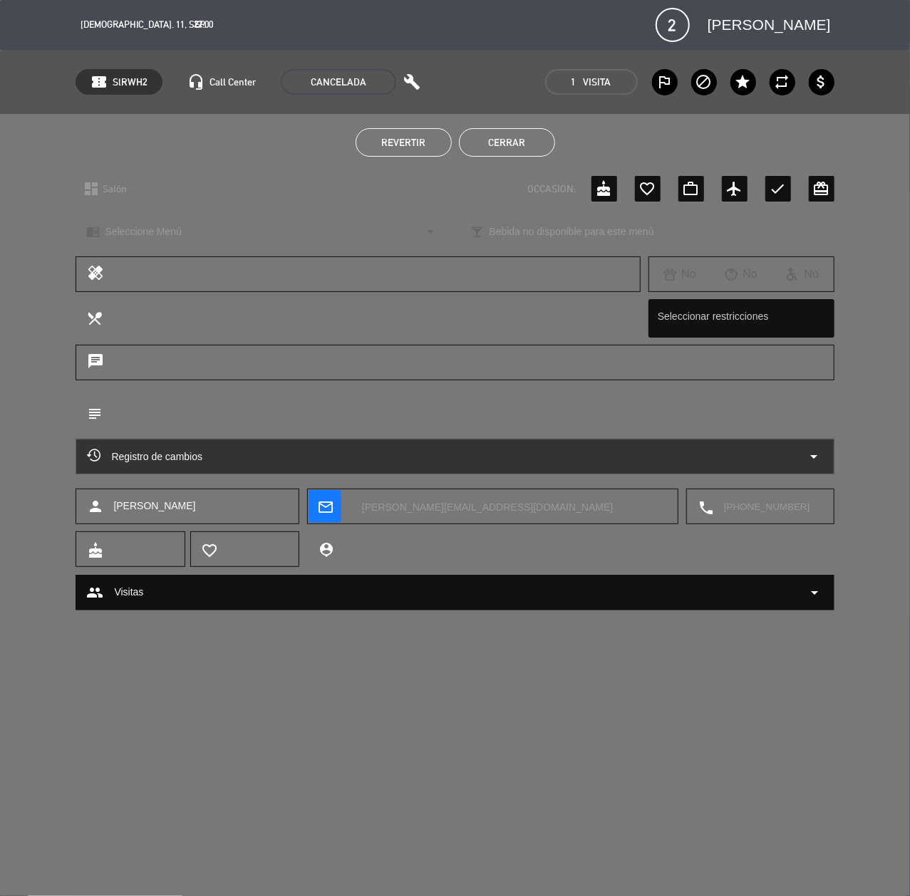
drag, startPoint x: 531, startPoint y: 146, endPoint x: 549, endPoint y: 140, distance: 18.9
click at [533, 144] on button "Cerrar" at bounding box center [507, 142] width 96 height 29
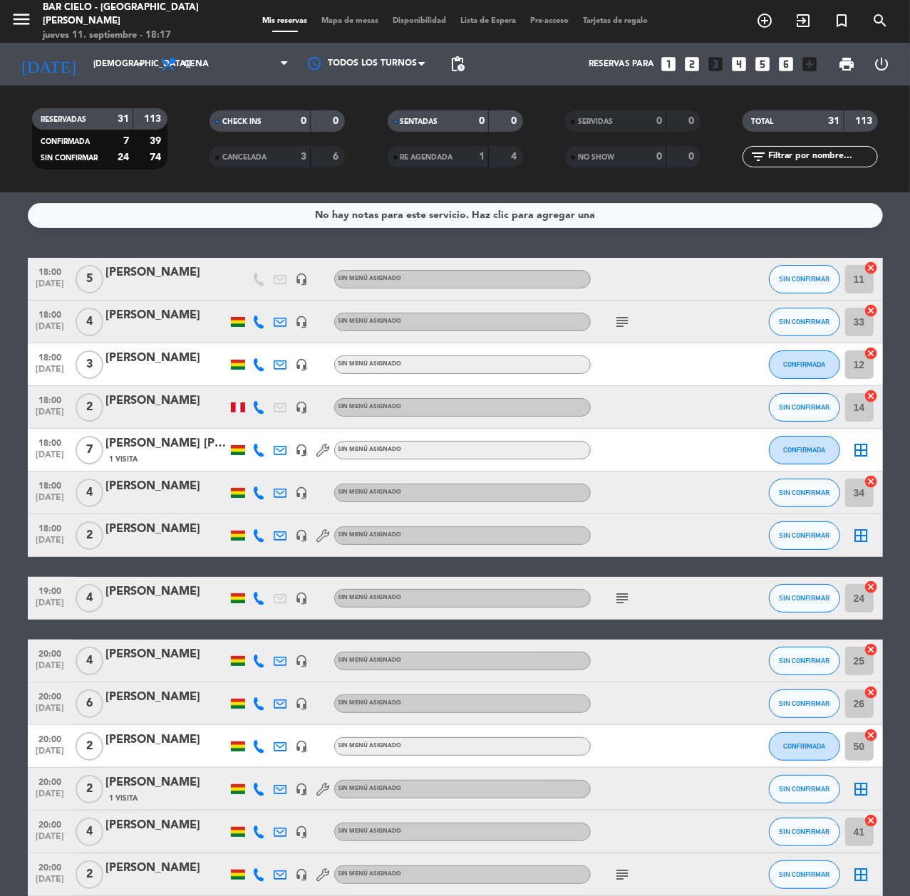
click at [683, 61] on icon "looks_two" at bounding box center [692, 64] width 19 height 19
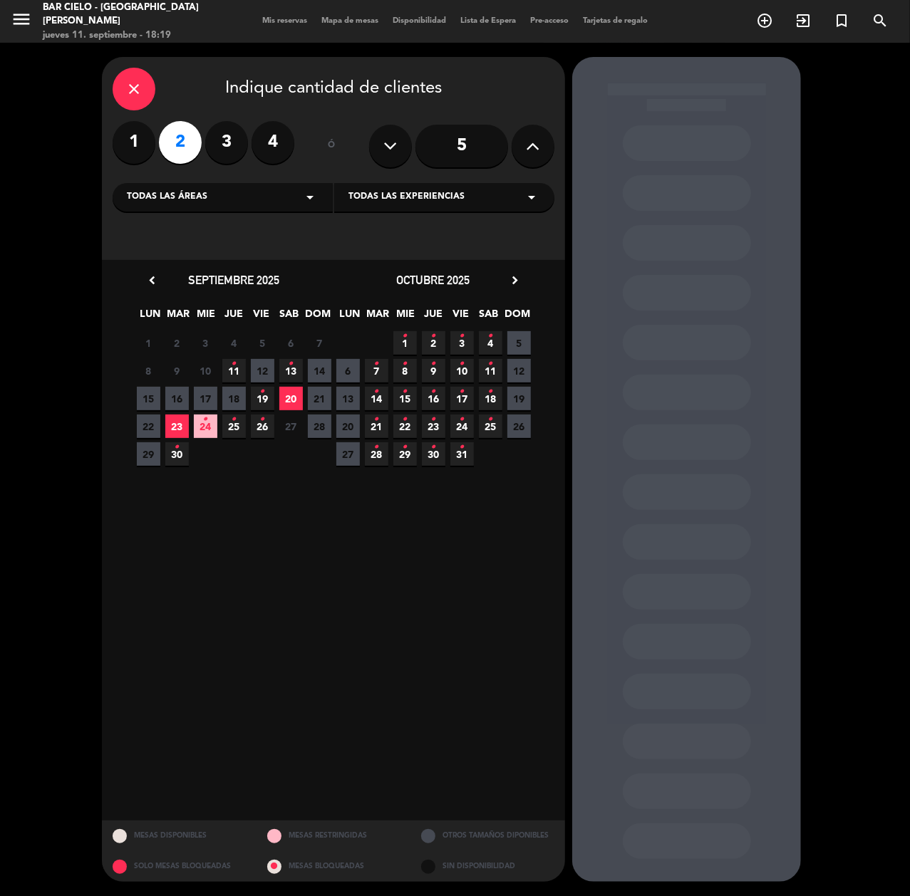
click at [140, 100] on div "close" at bounding box center [134, 89] width 43 height 43
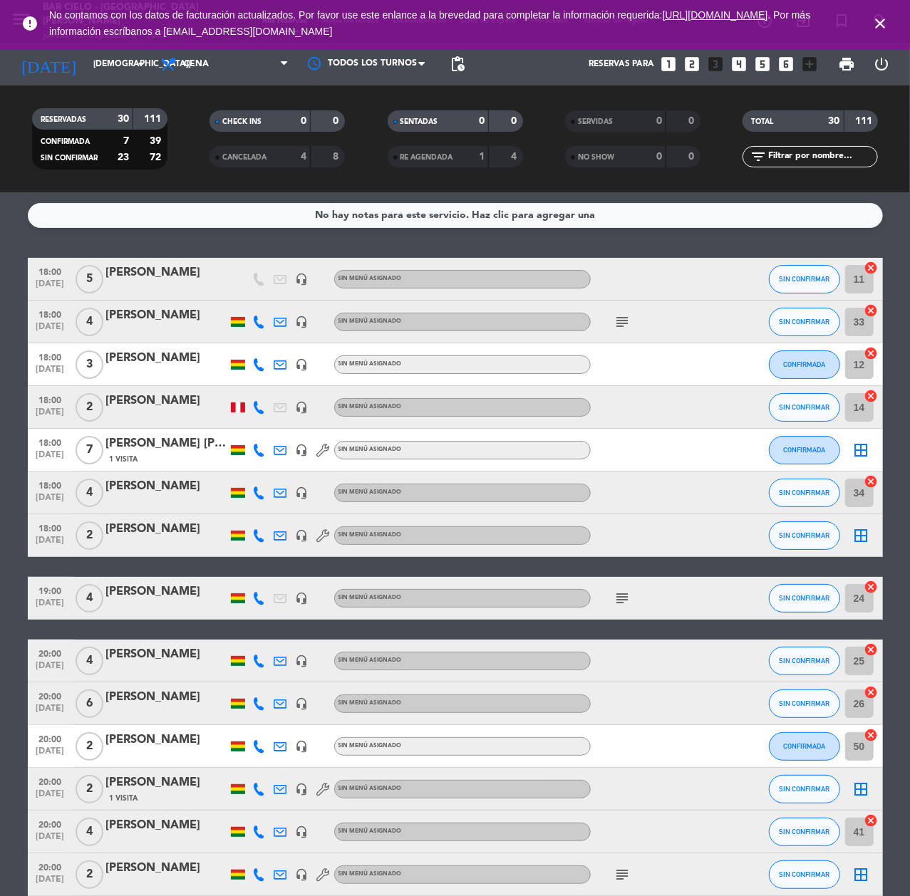
click at [684, 71] on icon "looks_two" at bounding box center [692, 64] width 19 height 19
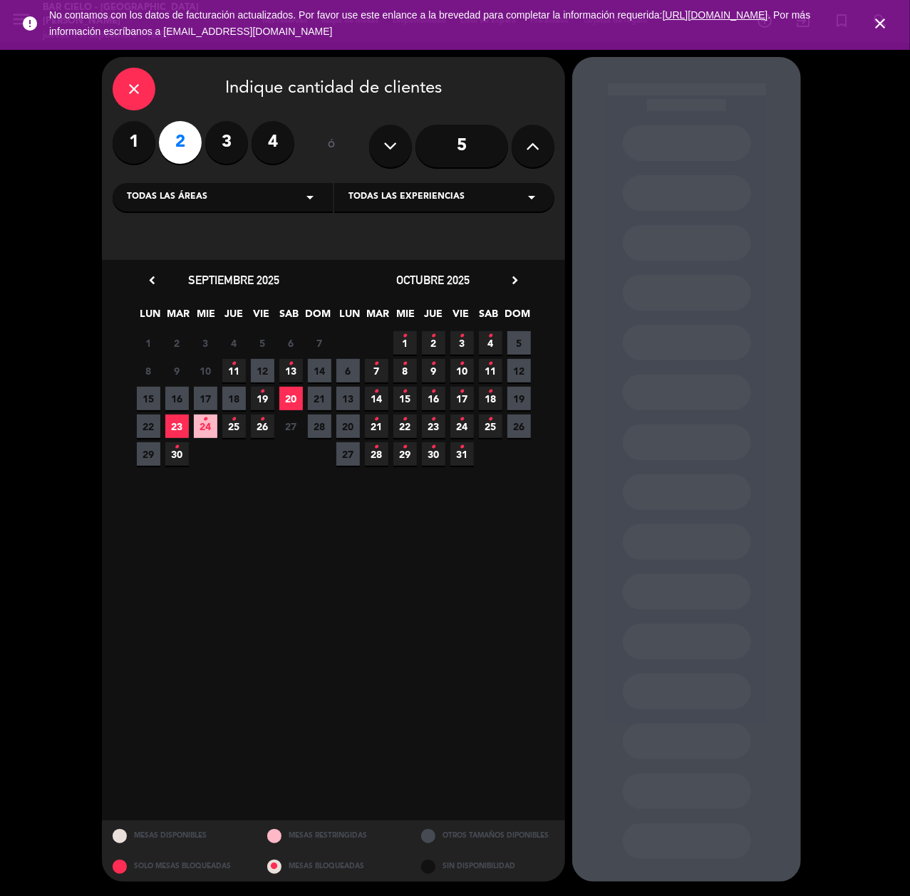
click at [343, 400] on span "13" at bounding box center [348, 399] width 24 height 24
click at [181, 430] on span "23" at bounding box center [177, 427] width 24 height 24
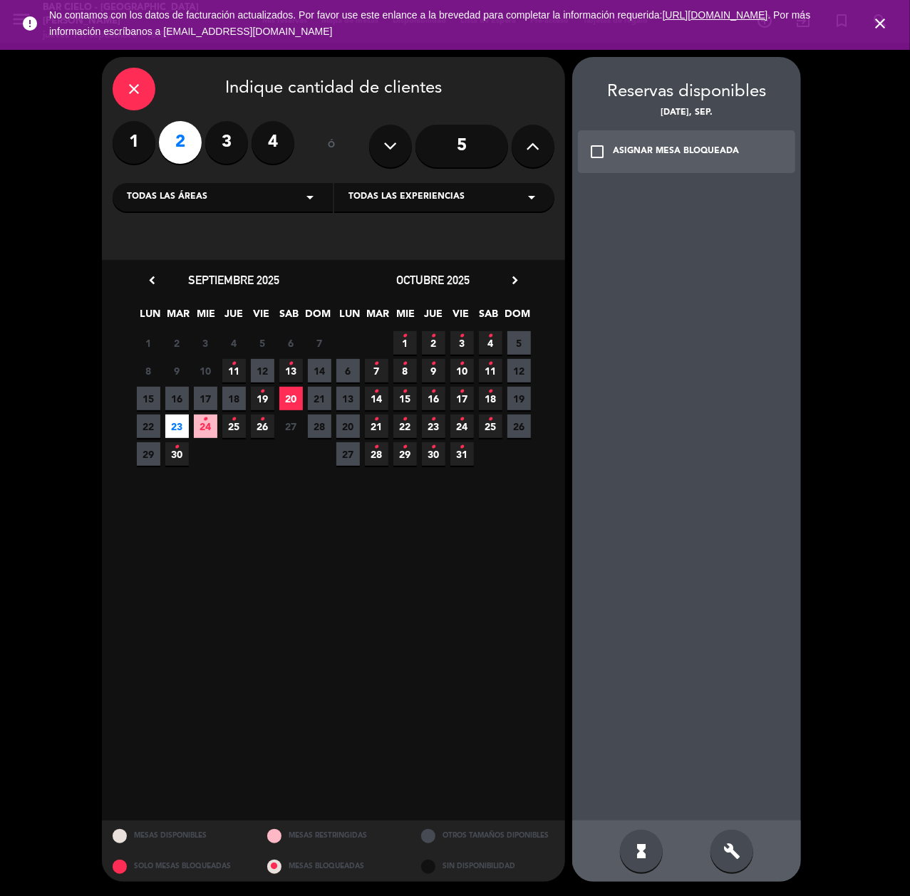
click at [720, 841] on div "build" at bounding box center [731, 851] width 43 height 43
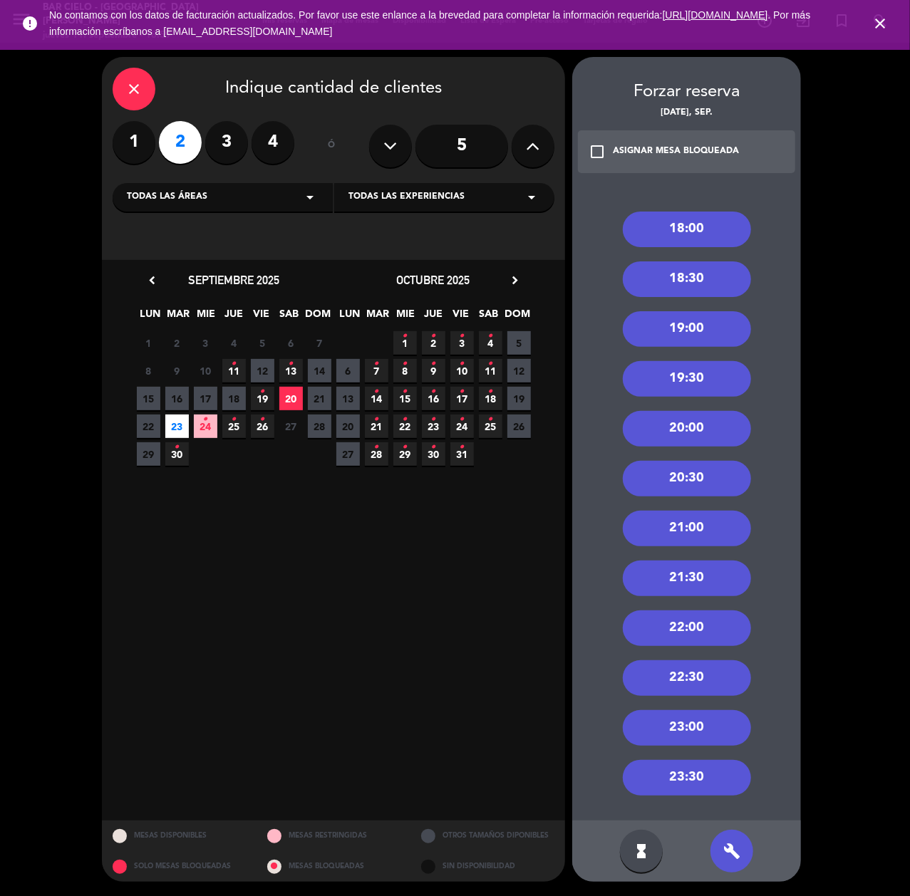
click at [694, 423] on div "20:00" at bounding box center [687, 429] width 128 height 36
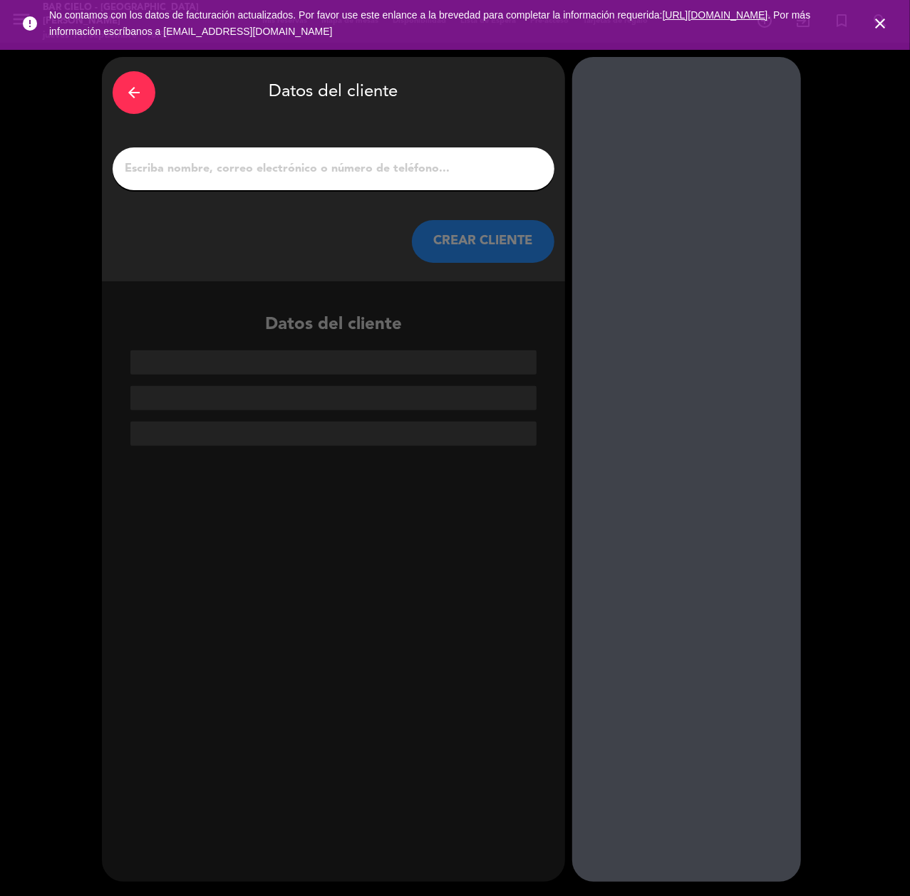
click at [332, 166] on input "1" at bounding box center [333, 169] width 420 height 20
paste input "[PERSON_NAME]"
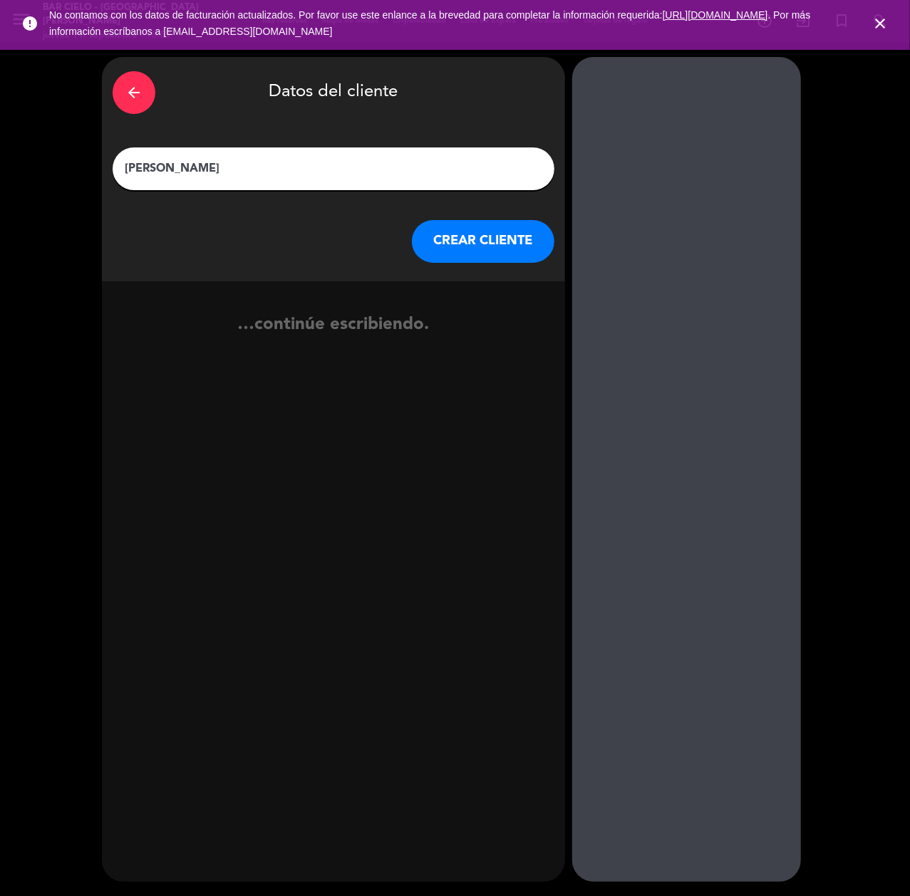
type input "[PERSON_NAME]"
click at [375, 198] on div "arrow_back Datos del cliente [PERSON_NAME] [PERSON_NAME] CLIENTE" at bounding box center [333, 169] width 463 height 224
click at [439, 234] on button "CREAR CLIENTE" at bounding box center [483, 241] width 143 height 43
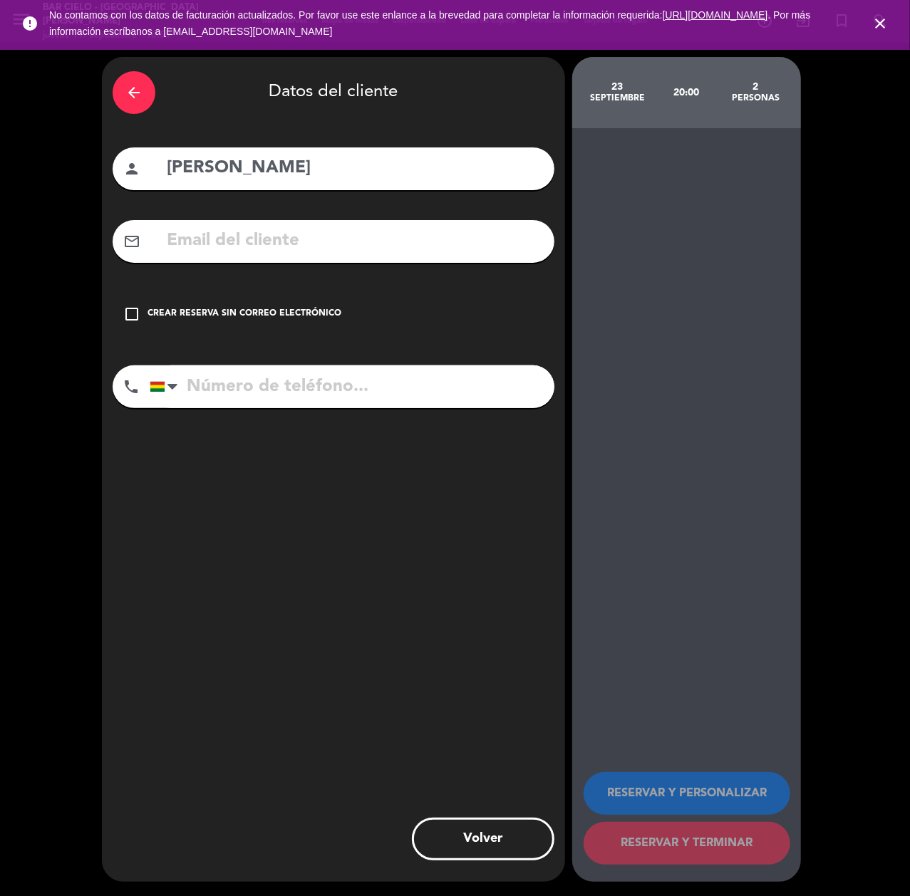
paste input "77367246"
click at [229, 395] on input "77367246" at bounding box center [352, 387] width 405 height 43
type input "77367246"
click at [249, 227] on input "text" at bounding box center [354, 241] width 378 height 29
paste input "[EMAIL_ADDRESS][DOMAIN_NAME]"
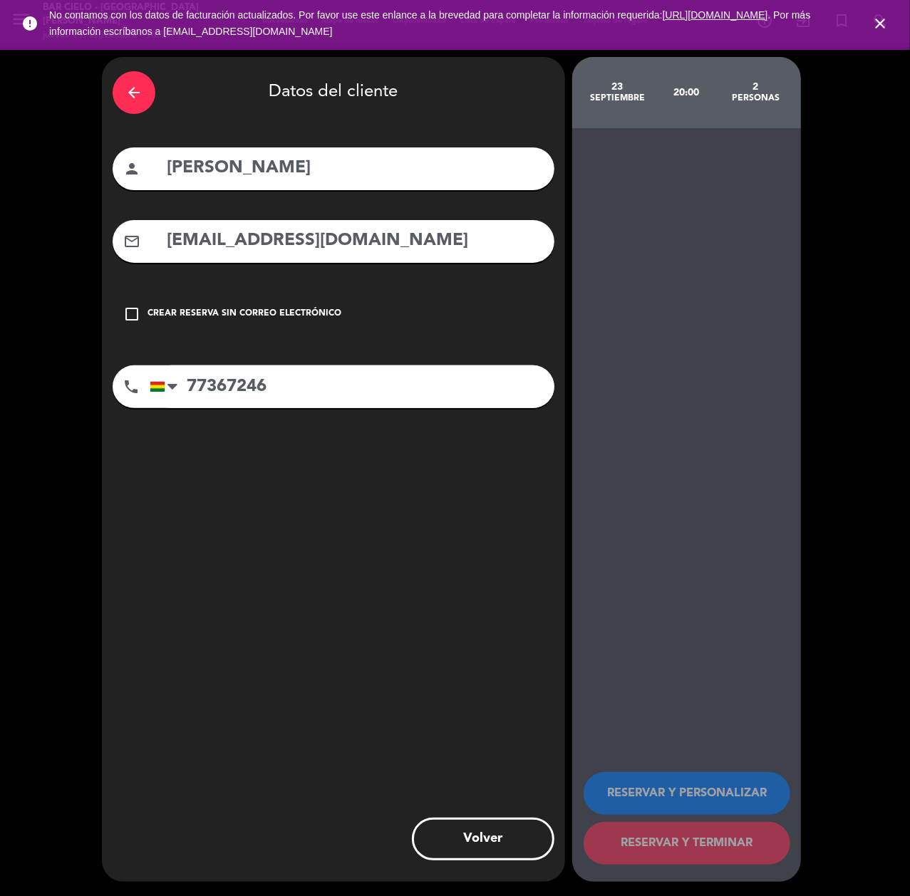
click at [274, 241] on input "[EMAIL_ADDRESS][DOMAIN_NAME]" at bounding box center [354, 241] width 378 height 29
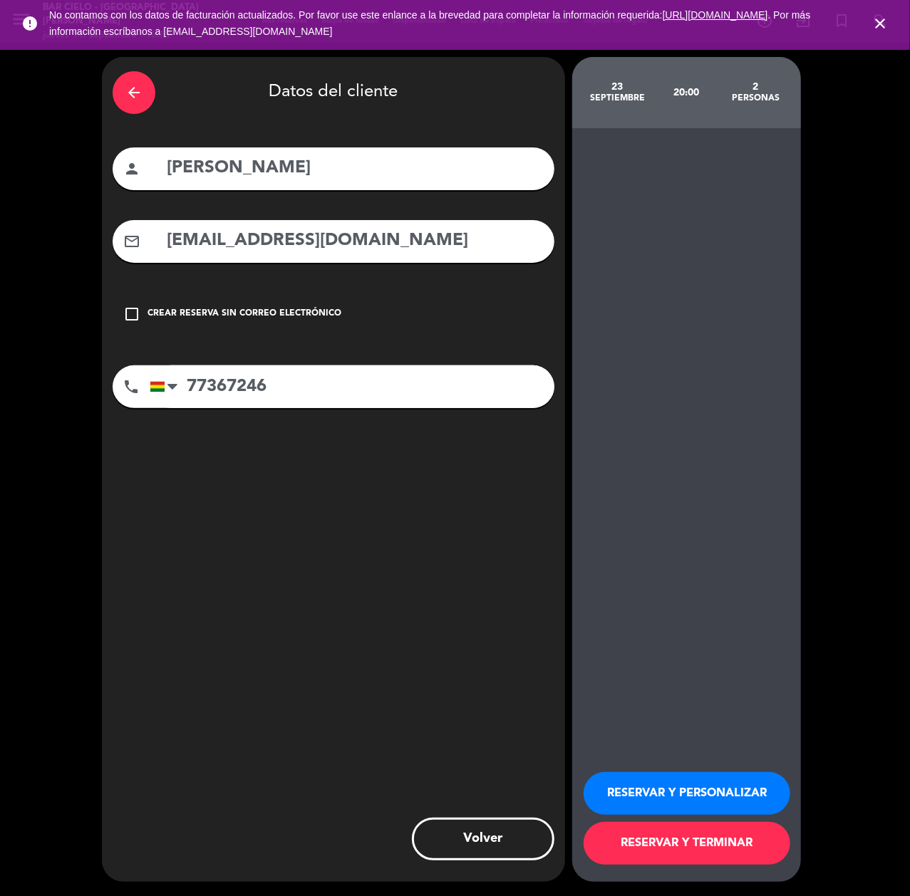
type input "[EMAIL_ADDRESS][DOMAIN_NAME]"
drag, startPoint x: 648, startPoint y: 801, endPoint x: 637, endPoint y: 802, distance: 10.7
click at [648, 802] on button "RESERVAR Y PERSONALIZAR" at bounding box center [687, 793] width 207 height 43
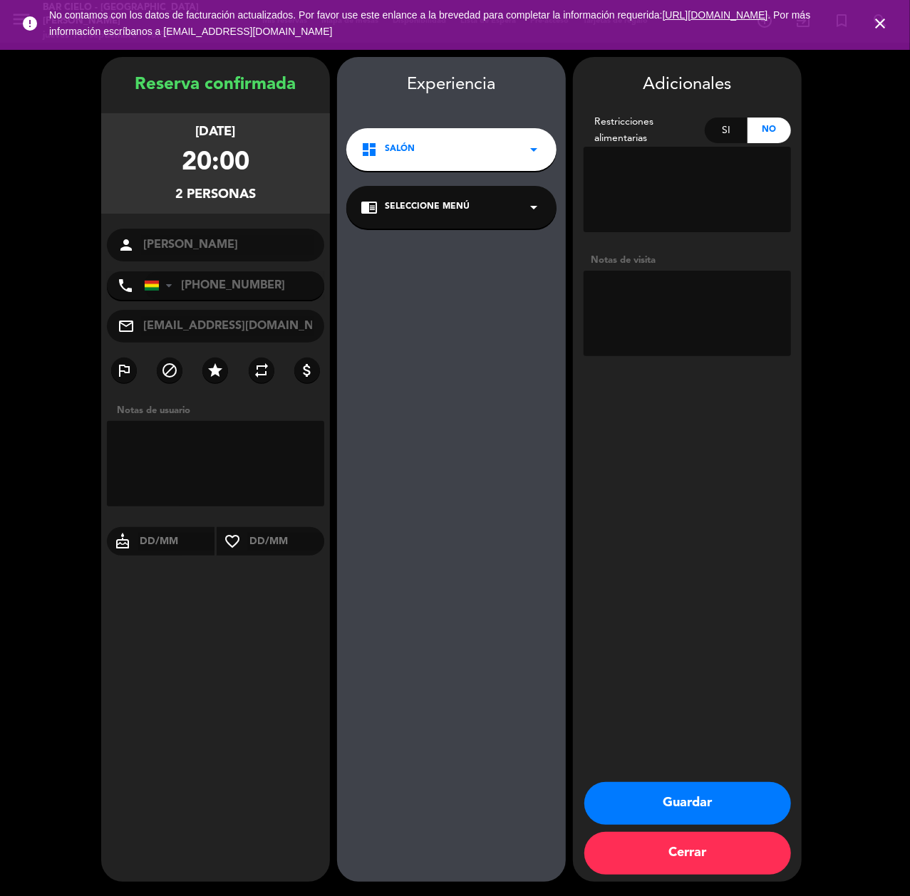
drag, startPoint x: 661, startPoint y: 261, endPoint x: 658, endPoint y: 278, distance: 17.3
click at [661, 261] on div "Notas de visita" at bounding box center [687, 260] width 207 height 15
click at [643, 305] on textarea at bounding box center [687, 314] width 207 height 86
type textarea "CUMPLE"
click at [678, 795] on button "Guardar" at bounding box center [687, 803] width 207 height 43
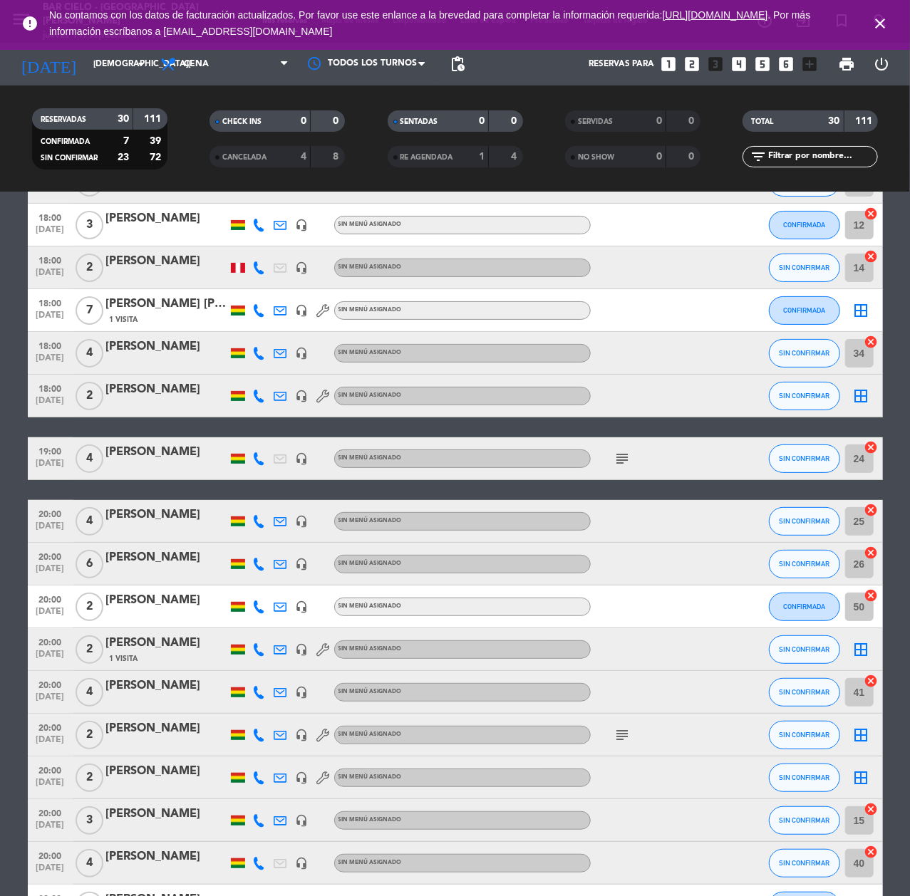
scroll to position [380, 0]
